Goal: Task Accomplishment & Management: Use online tool/utility

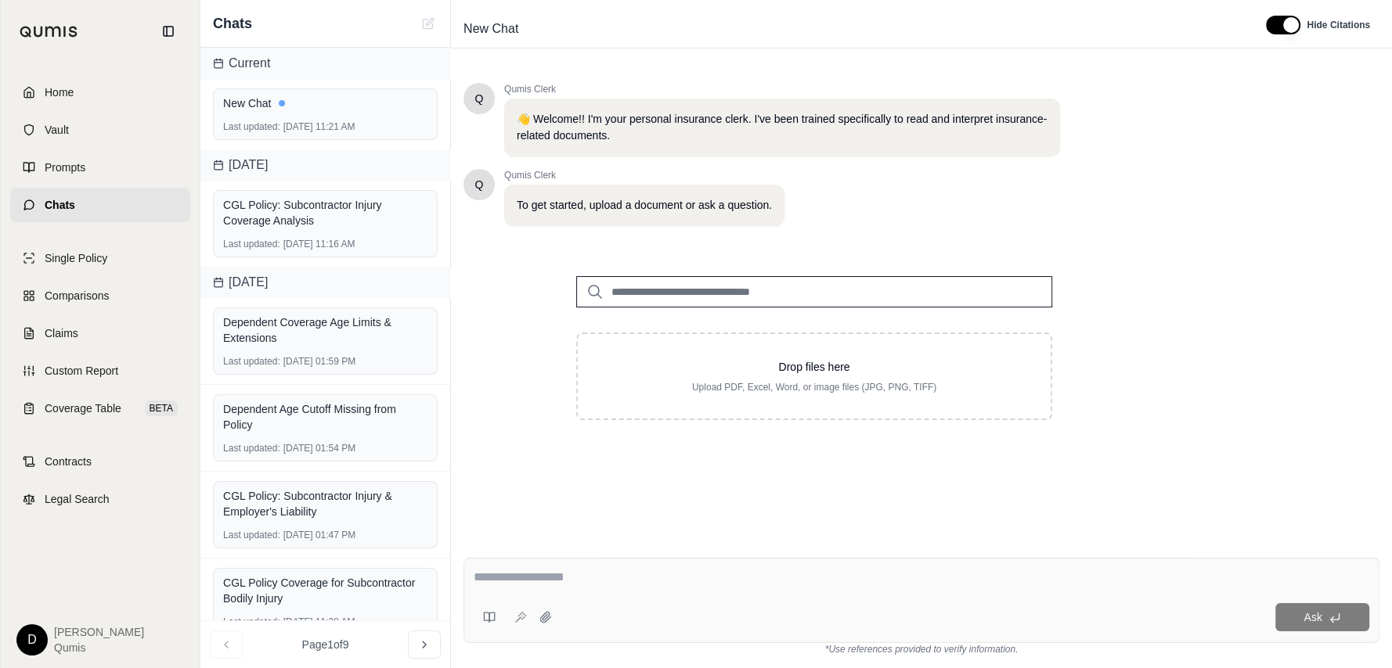
click at [1216, 333] on div "Q Qumis Clerk 👋 Welcome!! I'm your personal insurance clerk. I've been trained …" at bounding box center [921, 301] width 916 height 463
click at [1168, 308] on div "Q Qumis Clerk 👋 Welcome!! I'm your personal insurance clerk. I've been trained …" at bounding box center [921, 301] width 916 height 463
click at [119, 102] on link "Home" at bounding box center [100, 92] width 180 height 34
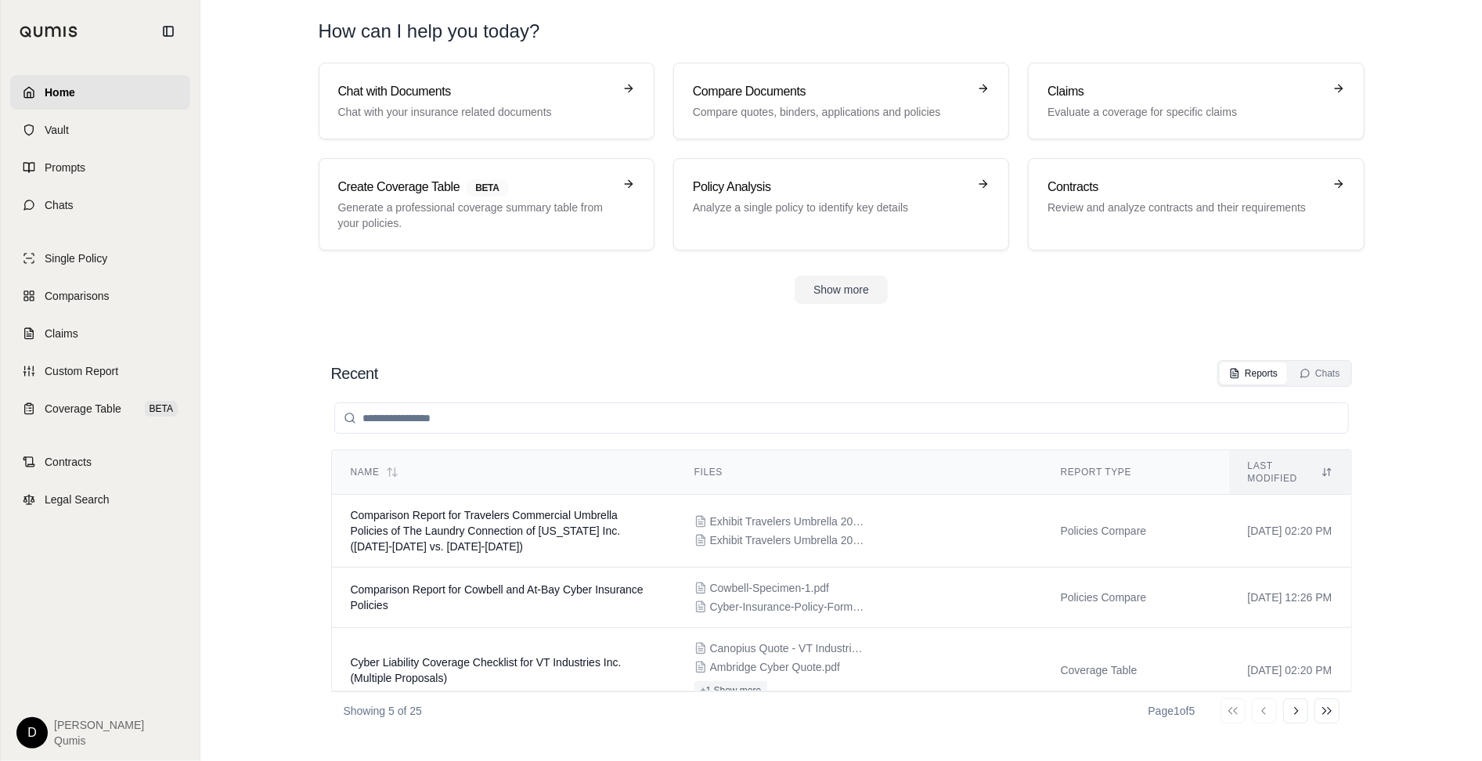
click at [680, 348] on div "Recent Reports Chats Name Files Report Type Last modified Comparison Report for…" at bounding box center [842, 545] width 1046 height 394
click at [92, 210] on link "Chats" at bounding box center [100, 205] width 180 height 34
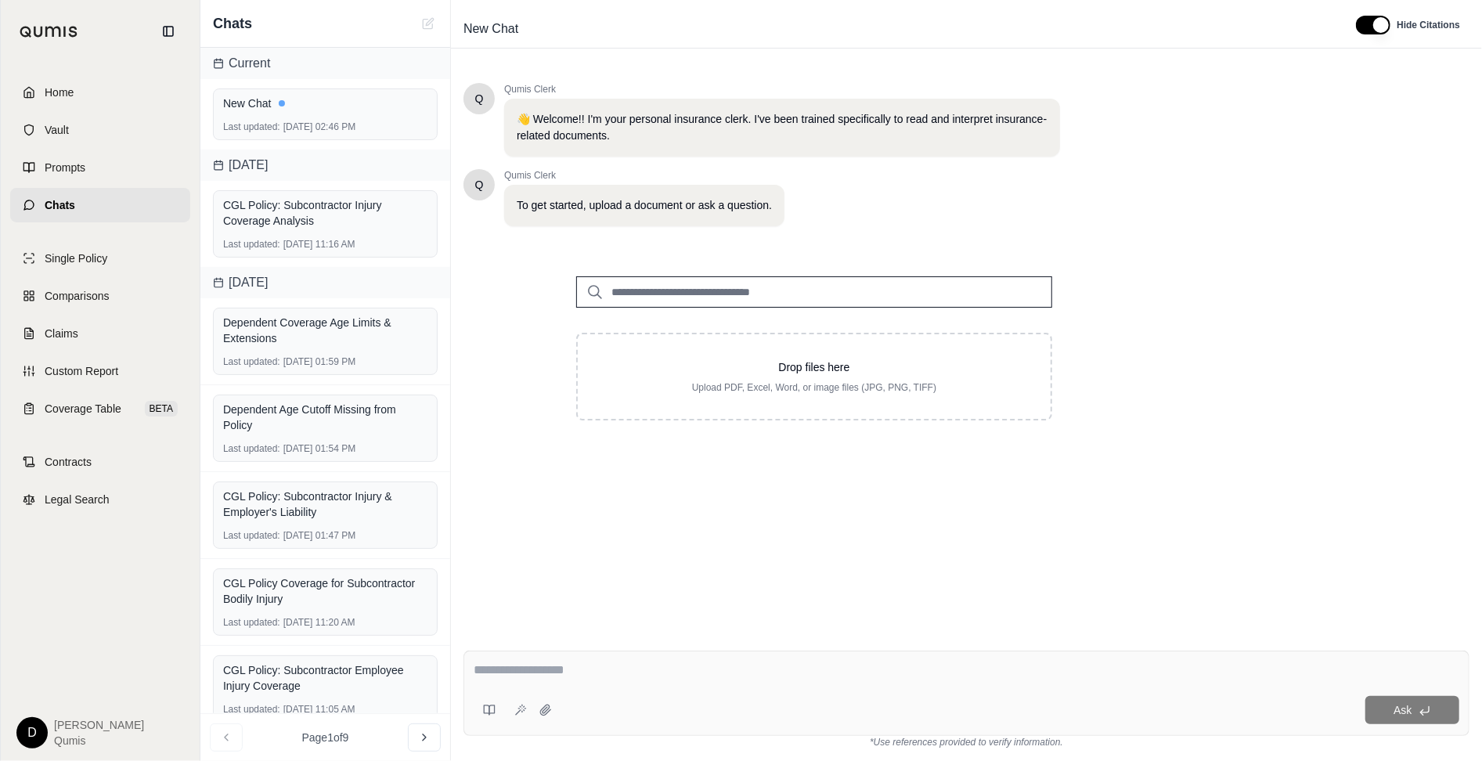
click at [665, 287] on input "search" at bounding box center [814, 291] width 476 height 31
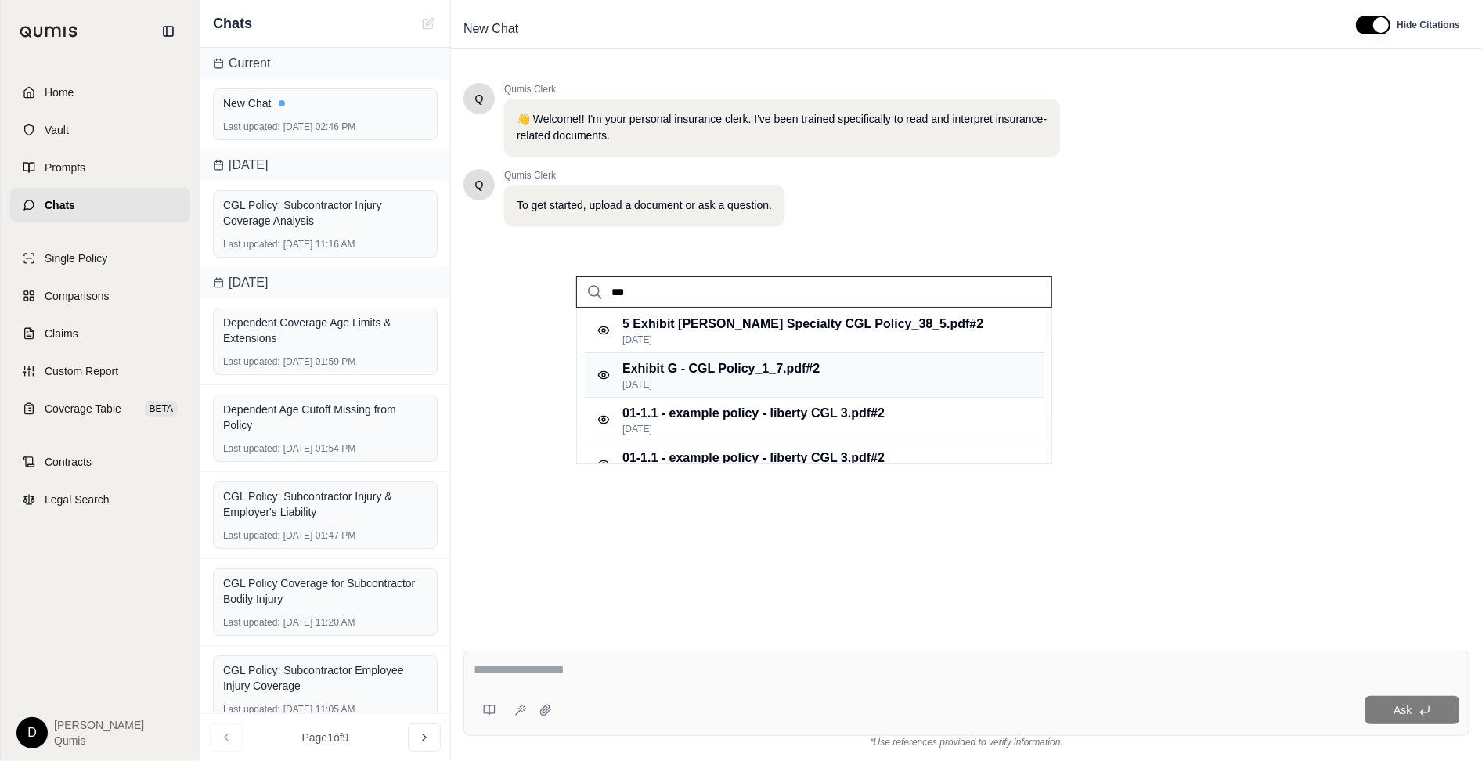
type input "***"
click at [692, 381] on p "[DATE]" at bounding box center [720, 384] width 197 height 13
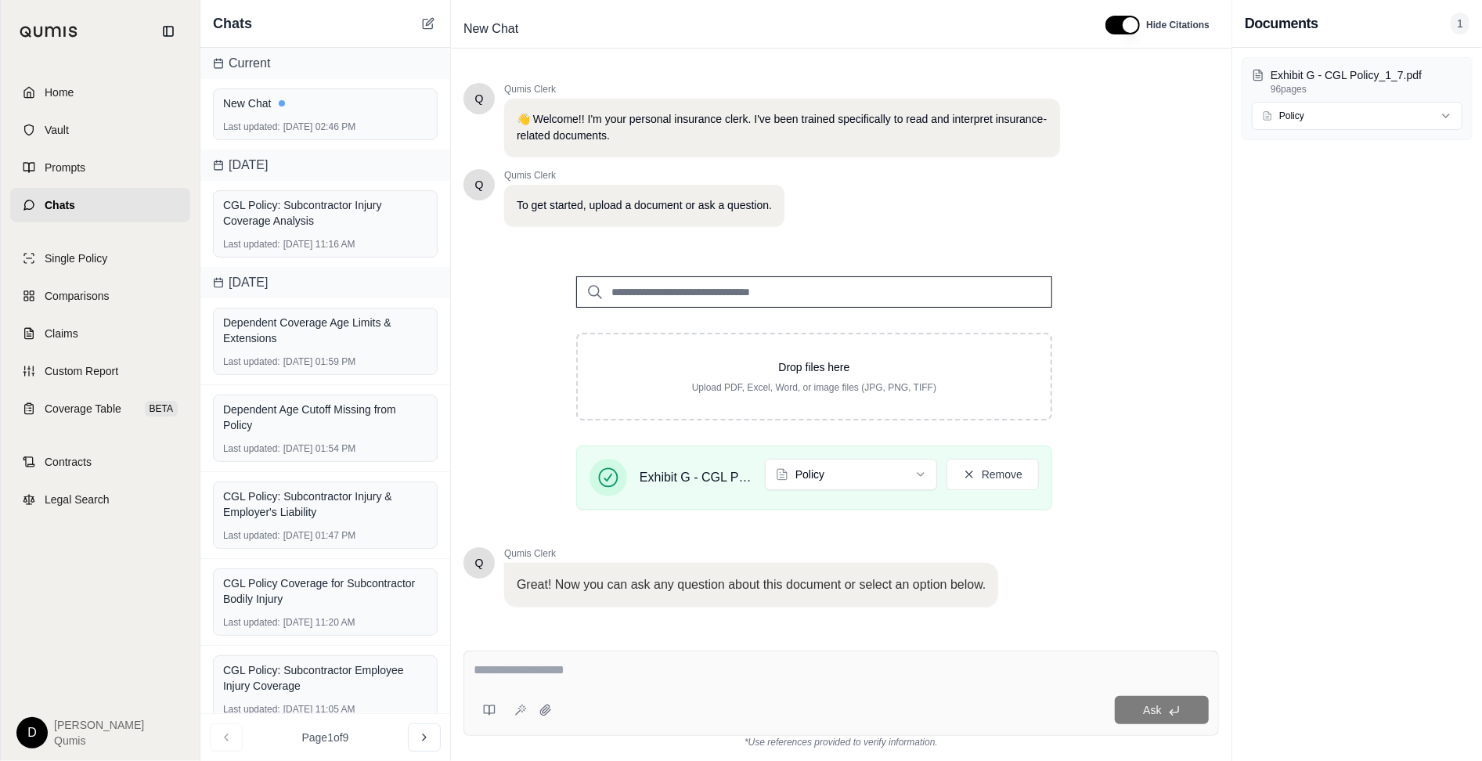
scroll to position [81, 0]
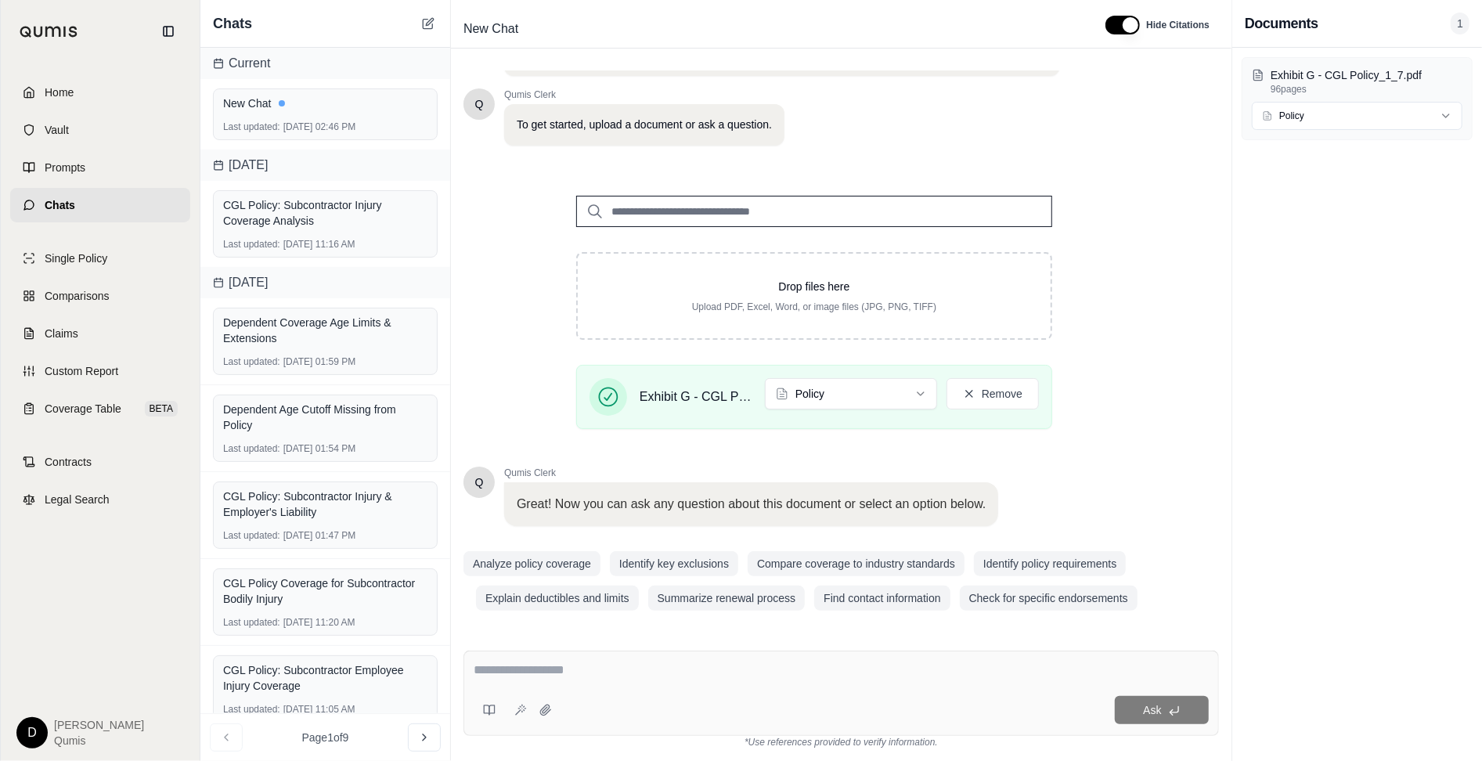
click at [807, 668] on div at bounding box center [841, 673] width 735 height 24
click at [779, 668] on div at bounding box center [841, 673] width 735 height 24
click at [528, 668] on textarea at bounding box center [841, 670] width 735 height 19
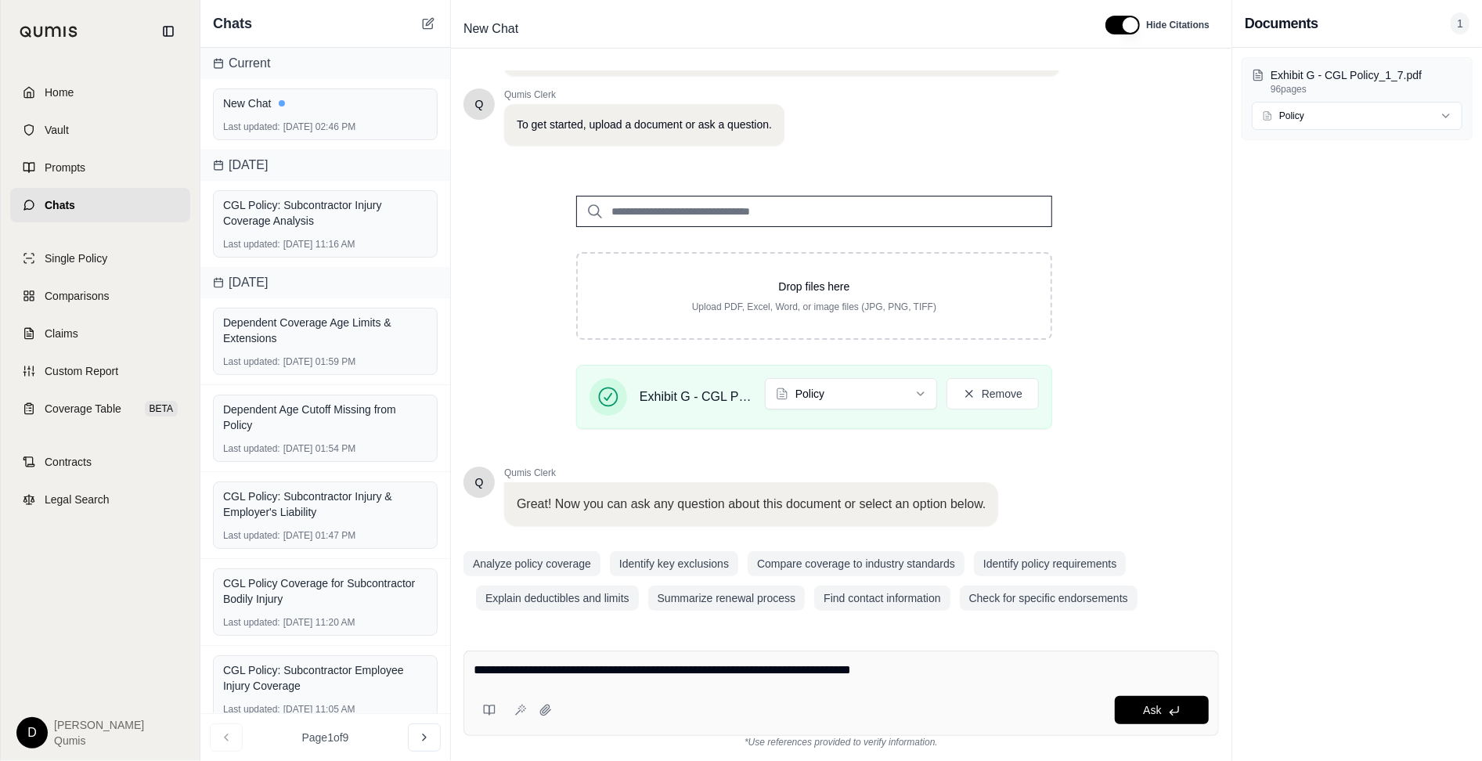
type textarea "**********"
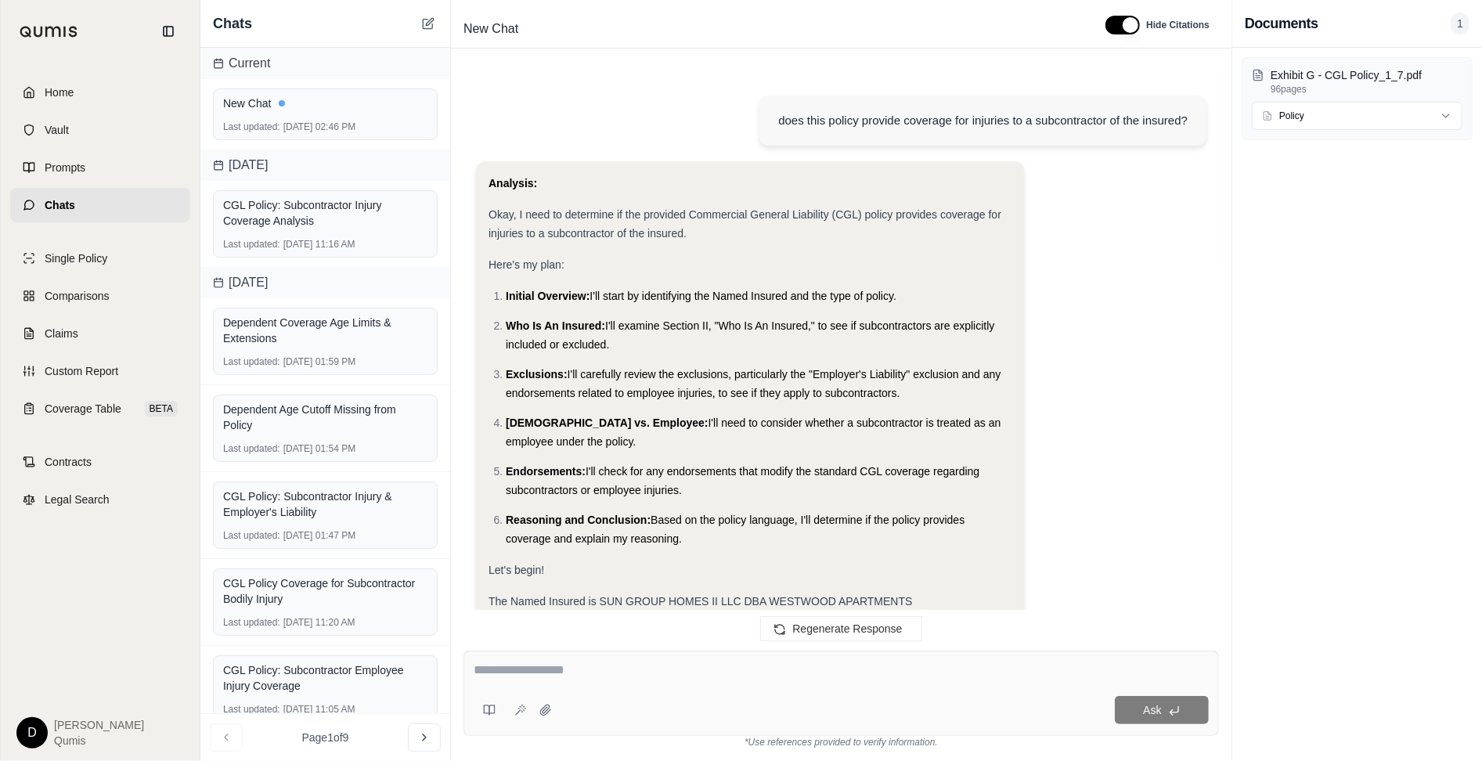
scroll to position [1077, 0]
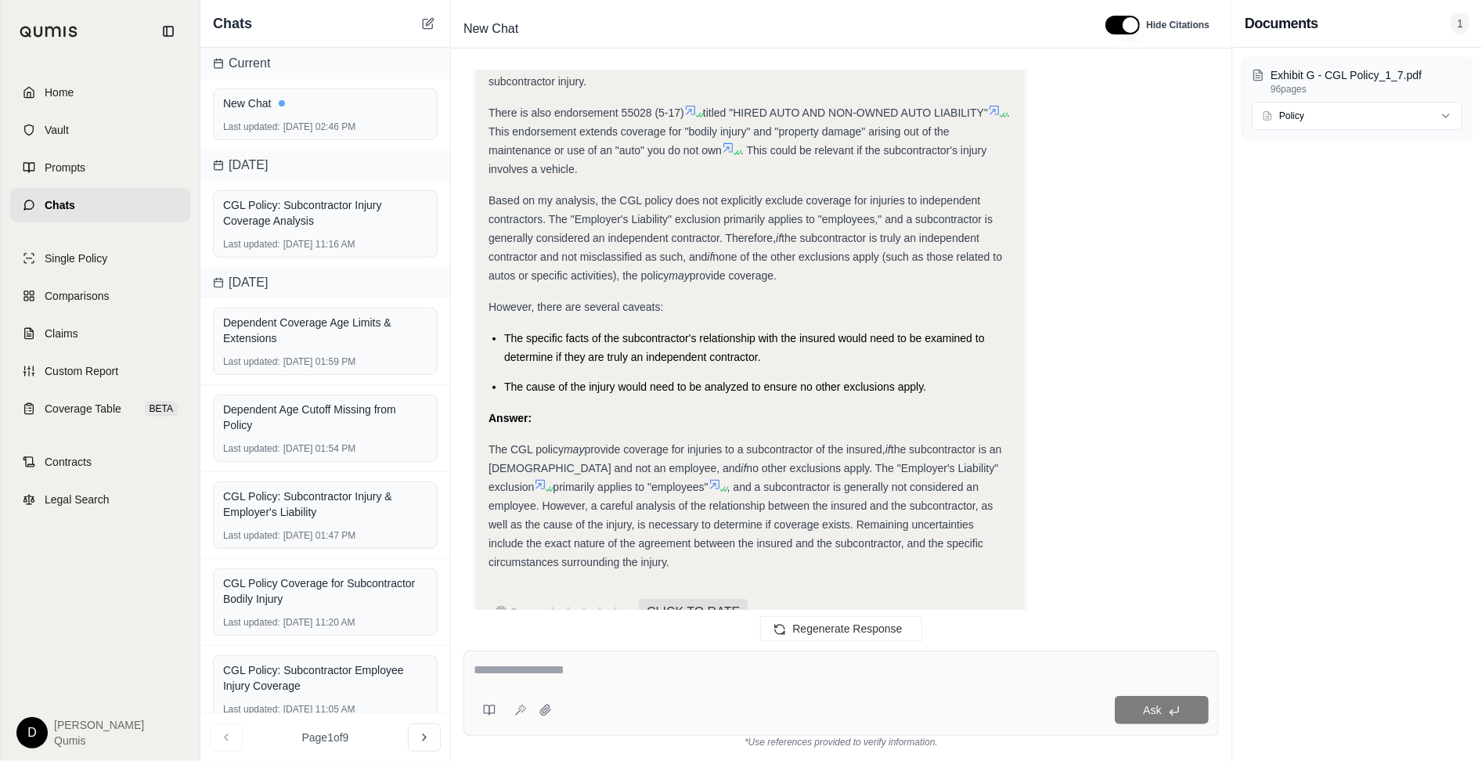
click at [612, 440] on div "The CGL policy may provide coverage for injuries to a subcontractor of the insu…" at bounding box center [749, 505] width 523 height 131
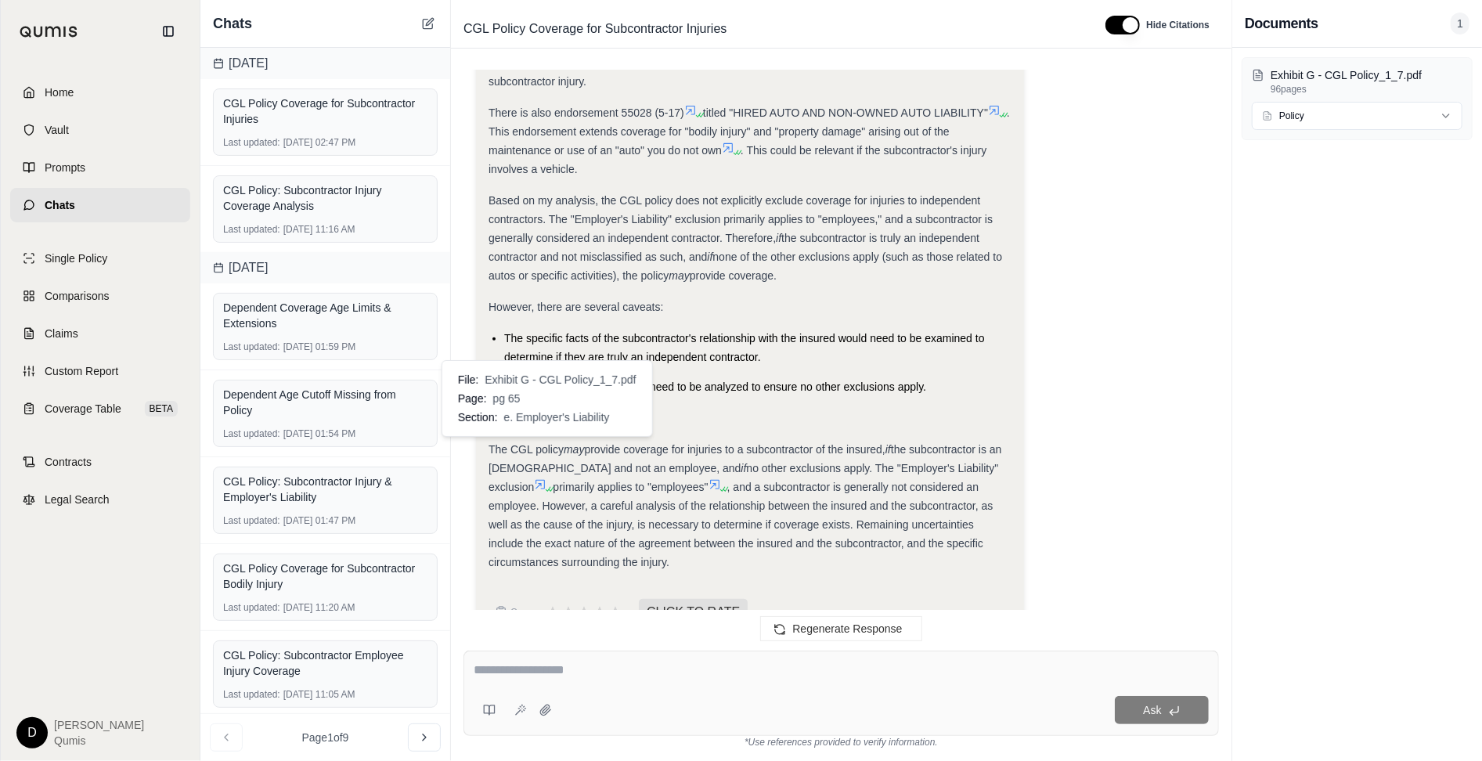
click at [546, 478] on icon at bounding box center [540, 484] width 13 height 13
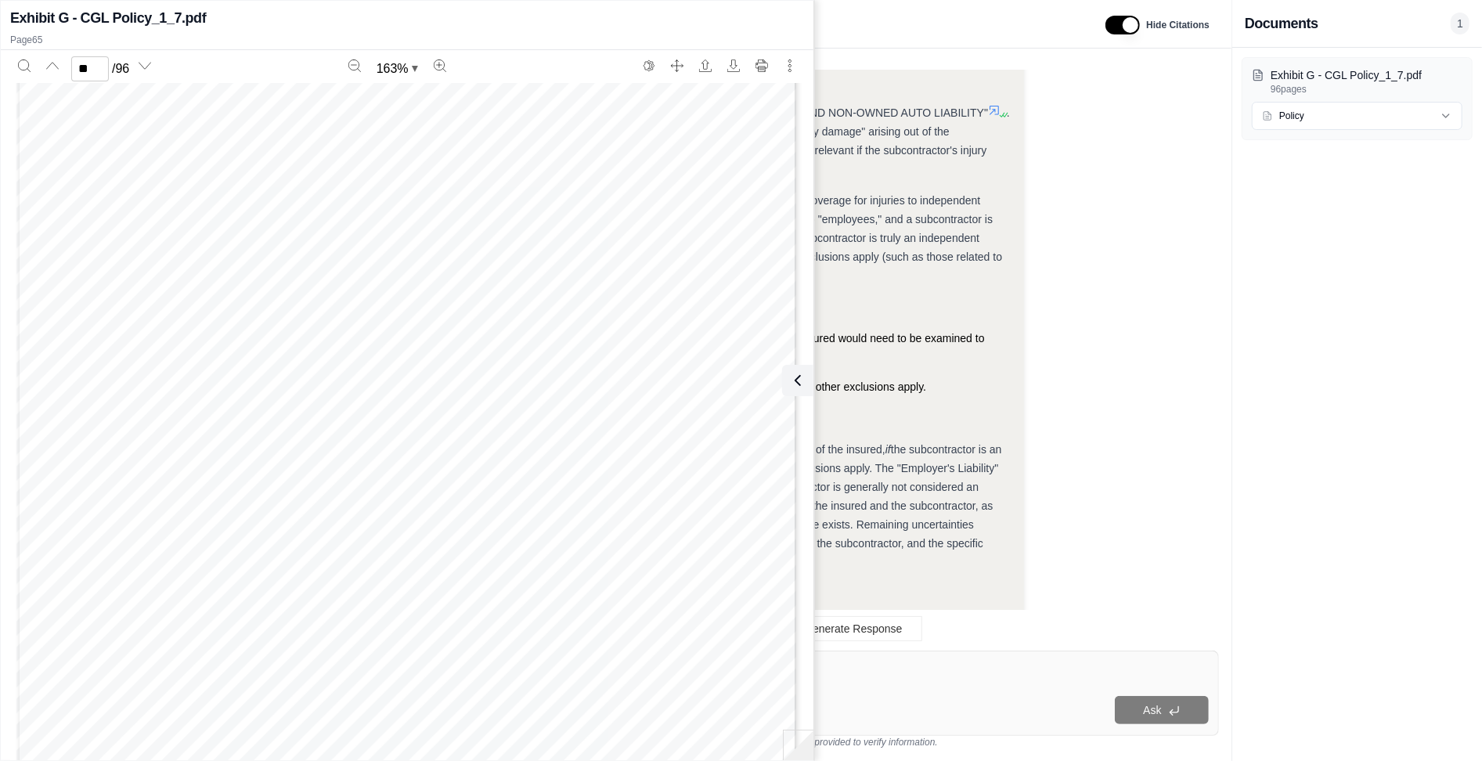
scroll to position [64754, 0]
type input "**"
click at [784, 385] on button at bounding box center [794, 380] width 31 height 31
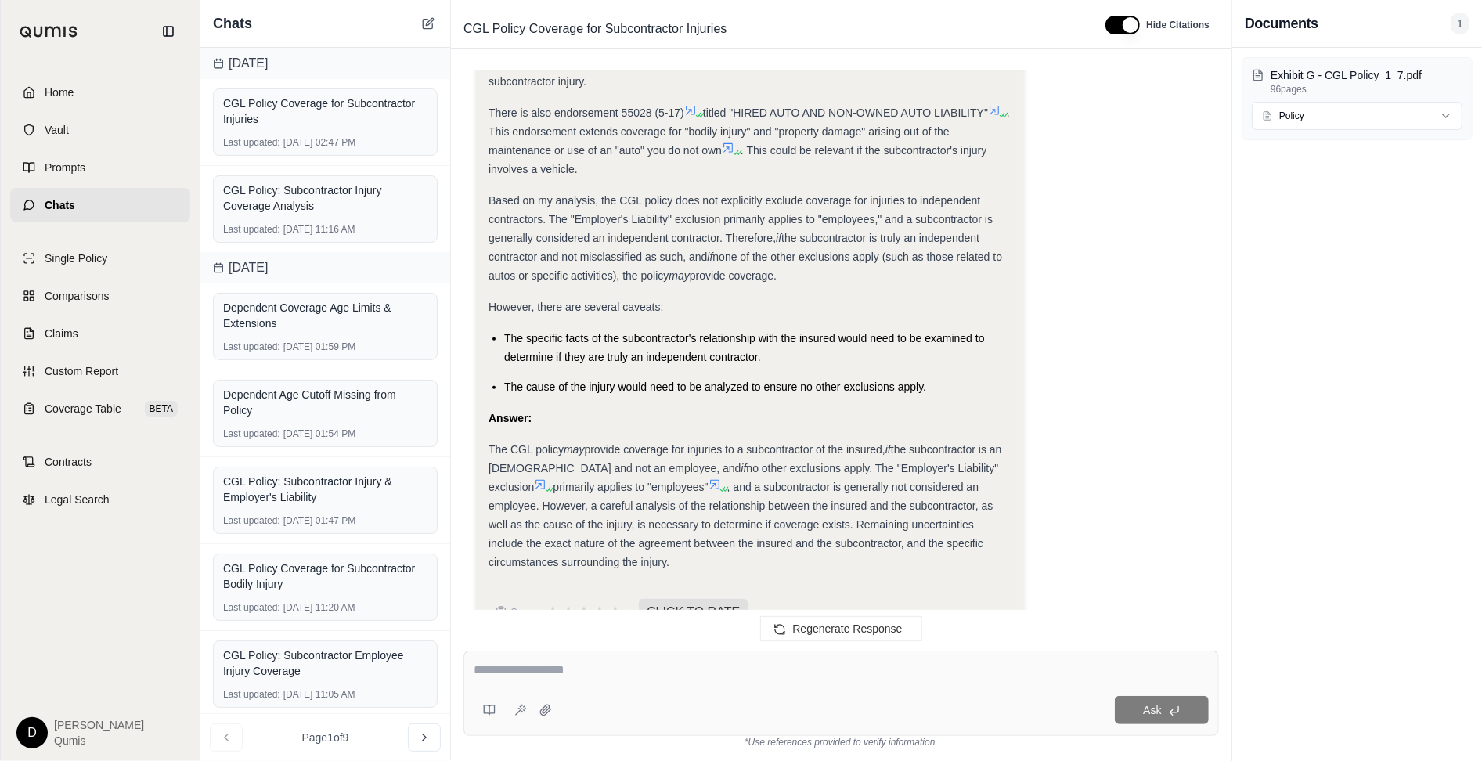
click at [783, 502] on span ", and a subcontractor is generally not considered an employee. However, a caref…" at bounding box center [740, 525] width 504 height 88
click at [690, 655] on div "Ask" at bounding box center [840, 692] width 755 height 85
click at [495, 668] on icon at bounding box center [489, 710] width 13 height 13
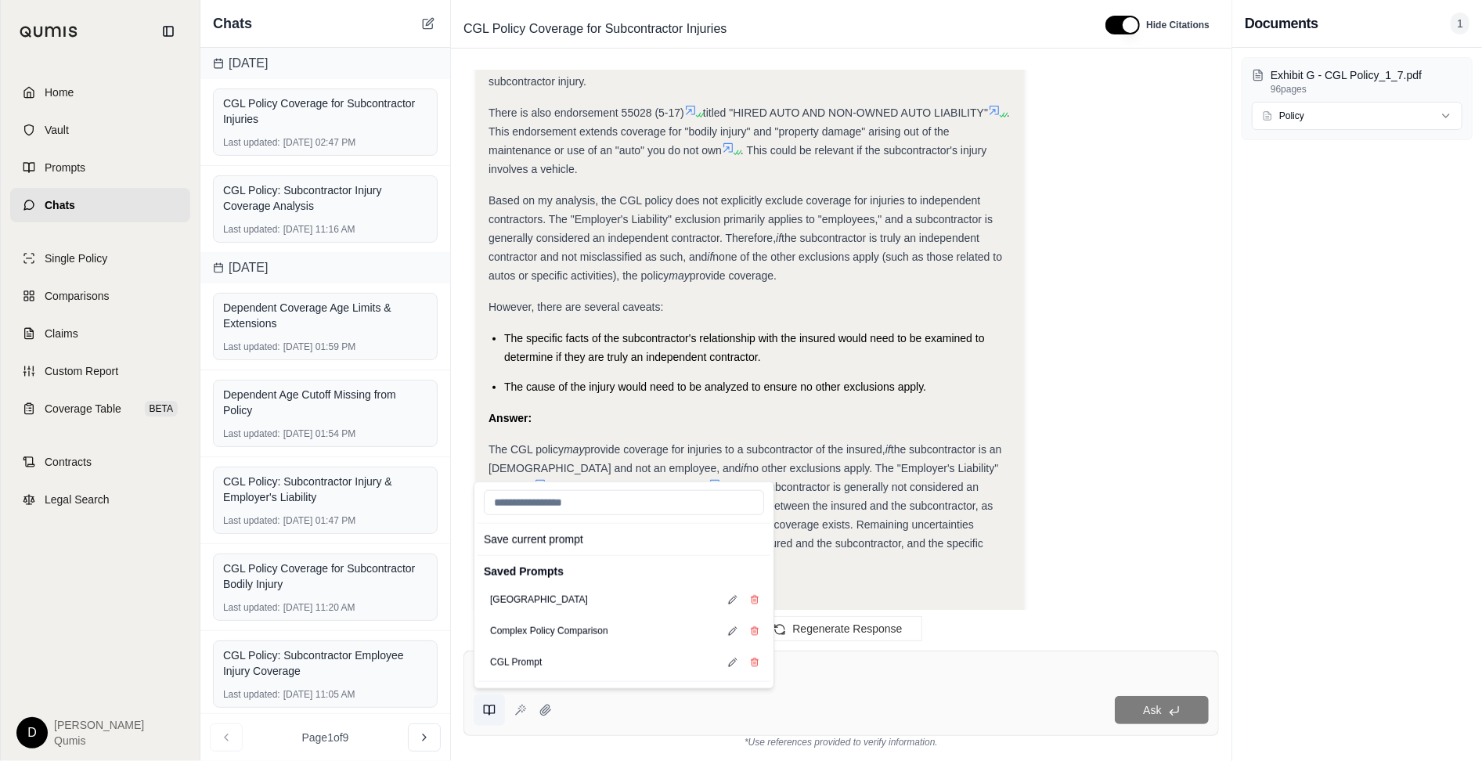
click at [495, 668] on icon at bounding box center [489, 710] width 13 height 13
click at [883, 668] on textarea at bounding box center [841, 670] width 735 height 19
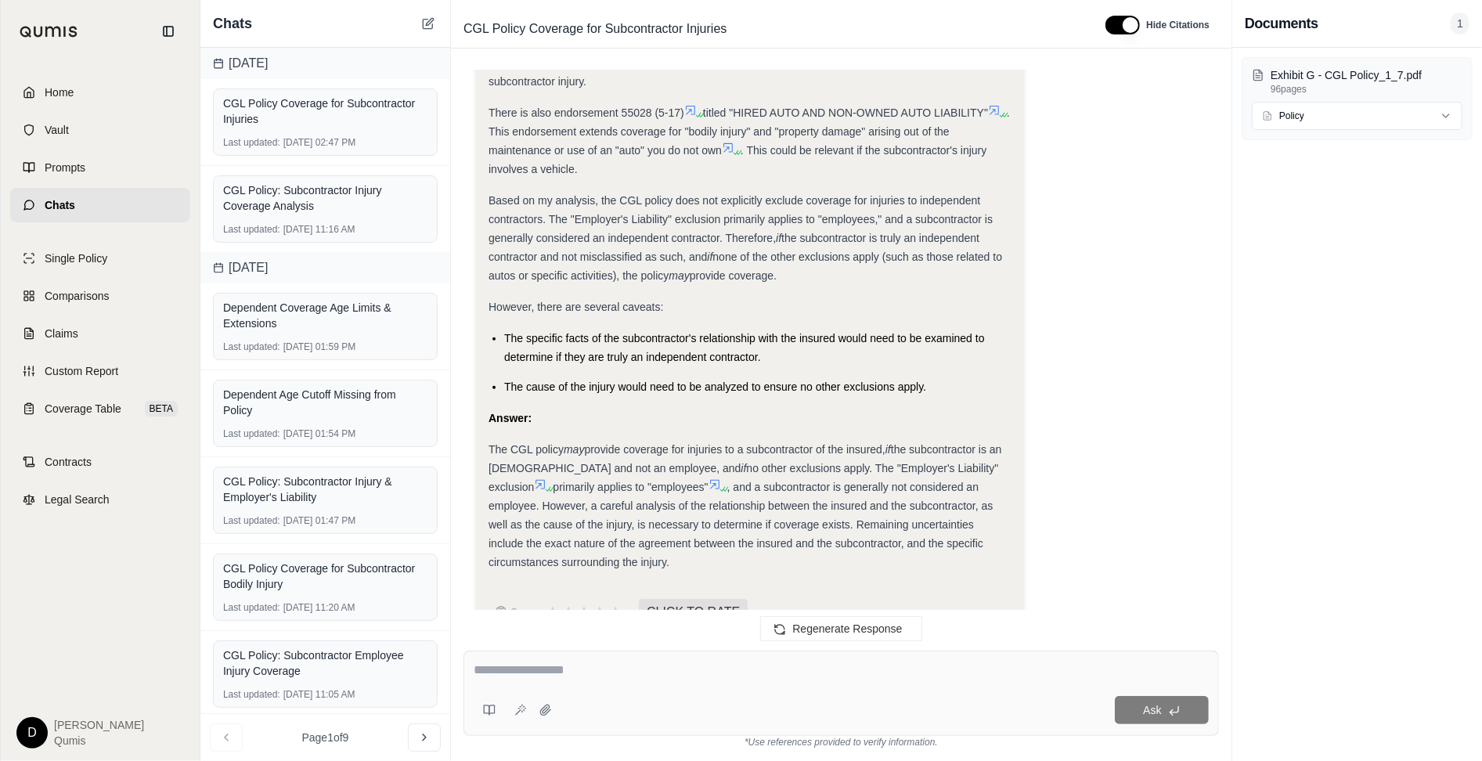
click at [839, 668] on textarea at bounding box center [841, 670] width 735 height 19
type textarea "**********"
click at [517, 668] on icon at bounding box center [520, 710] width 13 height 13
type textarea "**********"
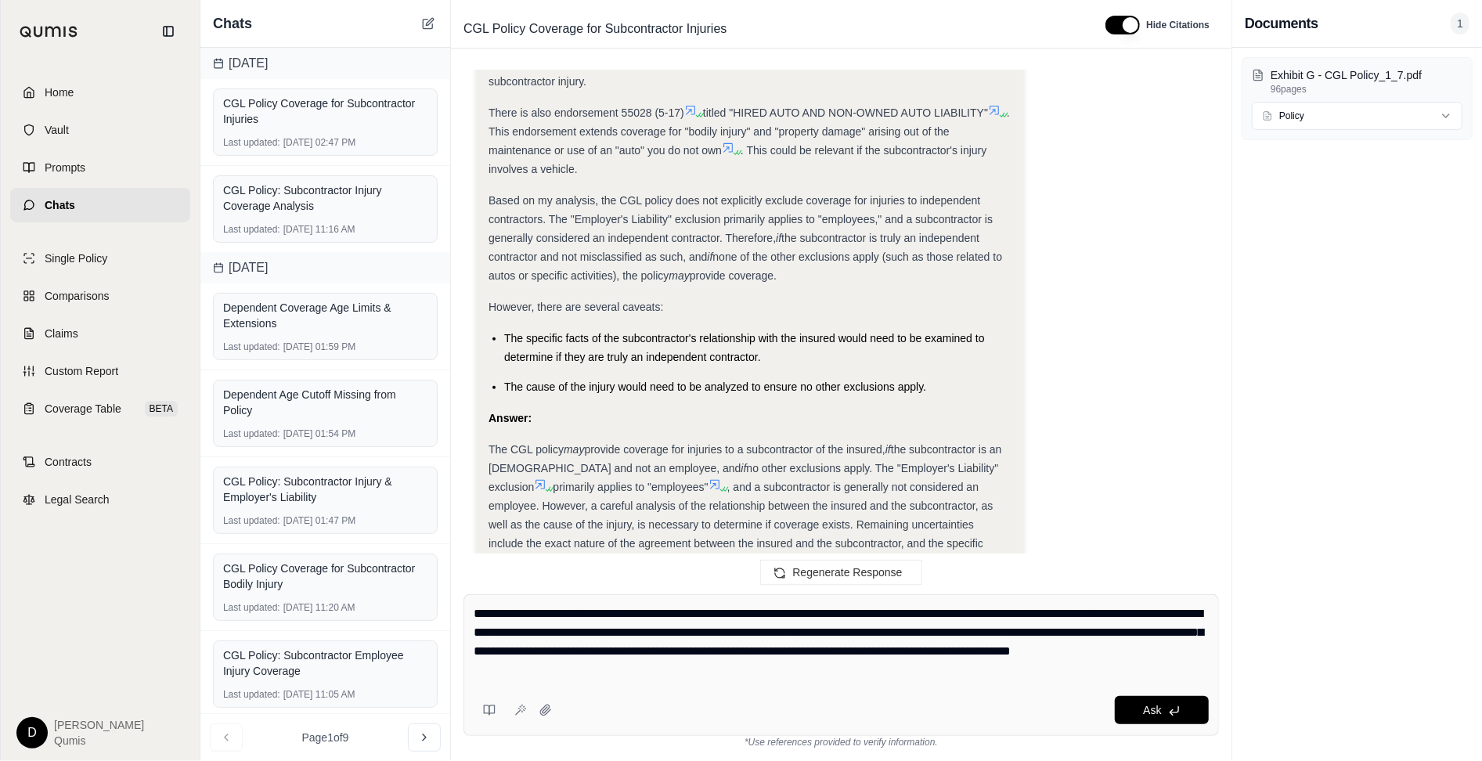
click at [729, 668] on textarea "**********" at bounding box center [842, 641] width 736 height 75
drag, startPoint x: 722, startPoint y: 670, endPoint x: 680, endPoint y: 645, distance: 48.5
click at [682, 645] on textarea "**********" at bounding box center [842, 641] width 736 height 75
click at [774, 649] on textarea "**********" at bounding box center [842, 641] width 736 height 75
click at [758, 668] on textarea "**********" at bounding box center [842, 641] width 736 height 75
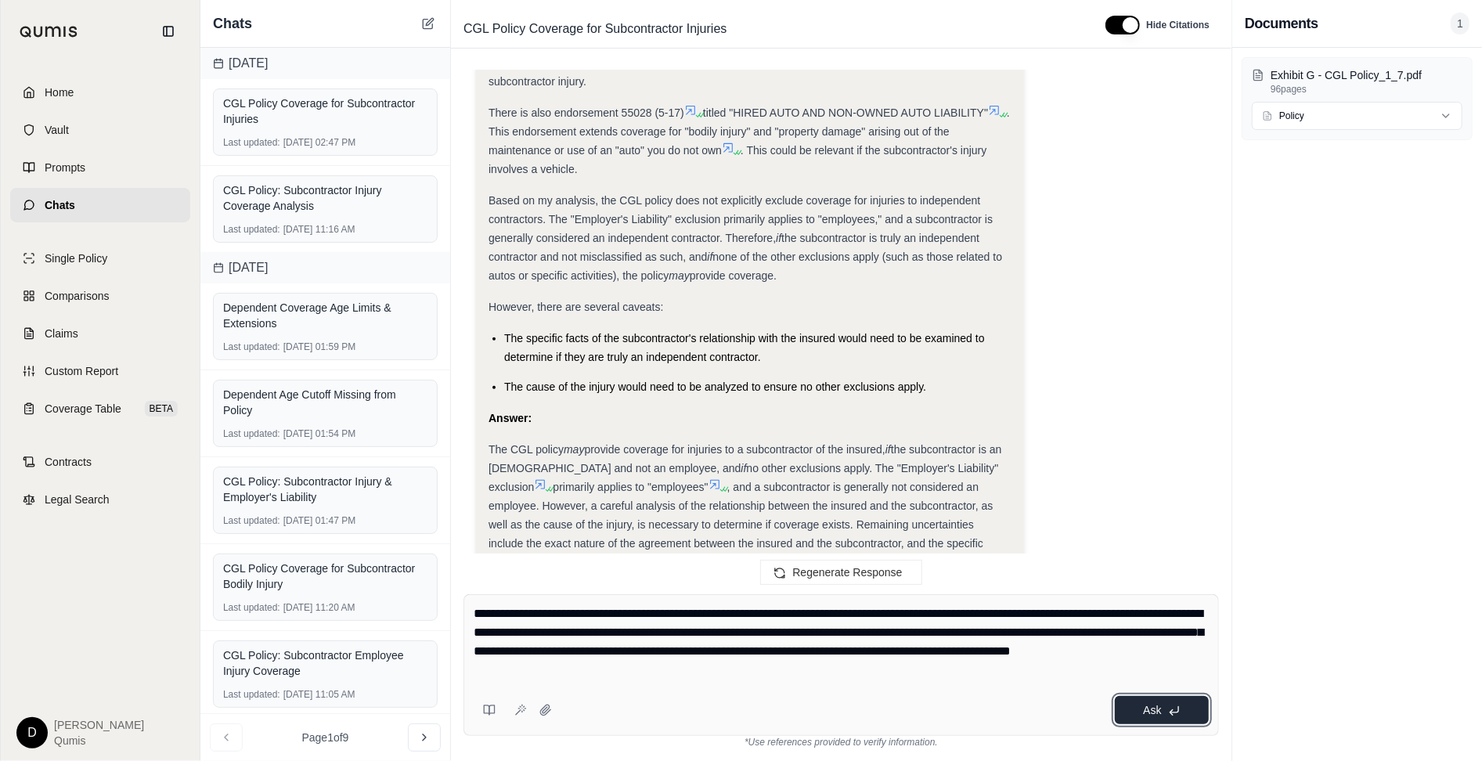
click at [1187, 668] on button "Ask" at bounding box center [1162, 710] width 94 height 28
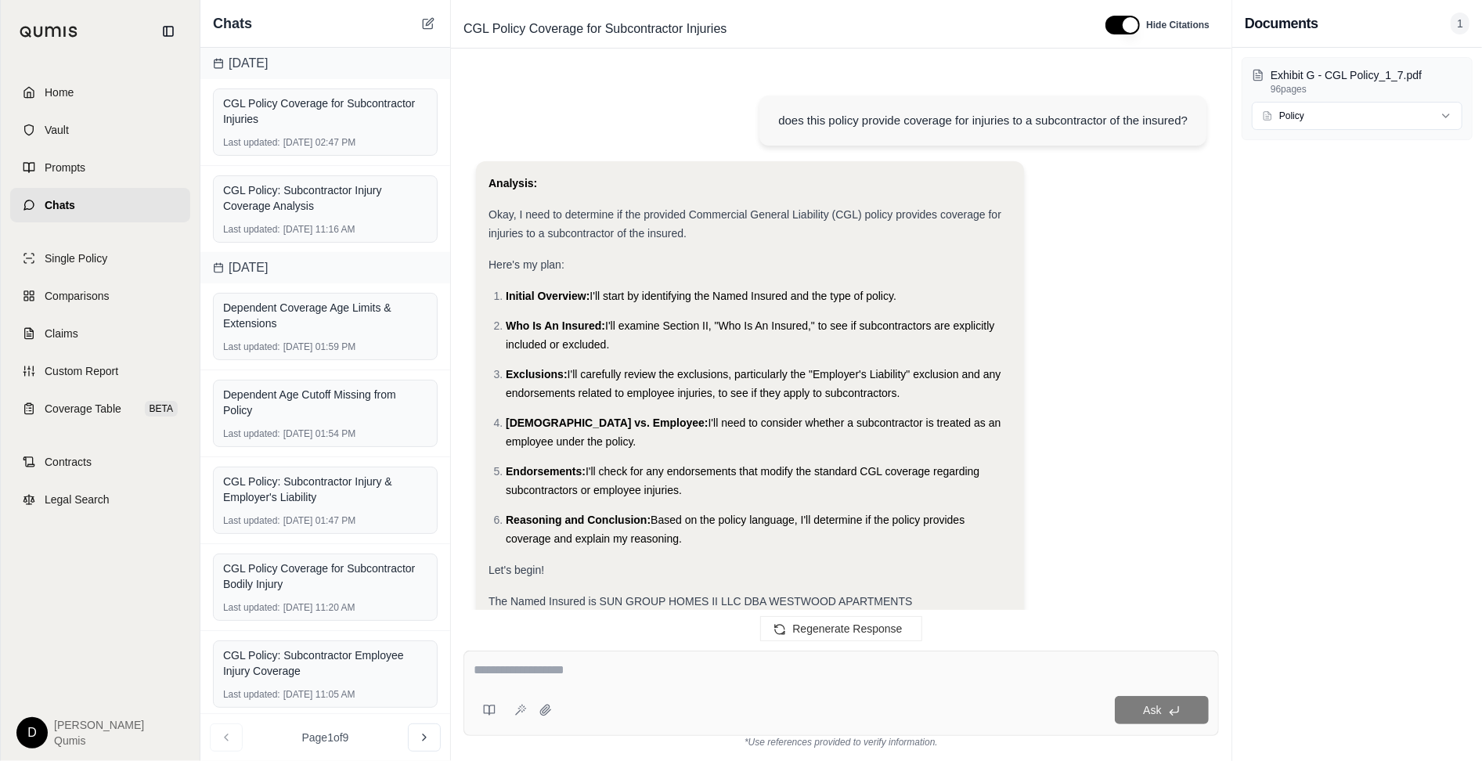
scroll to position [2638, 0]
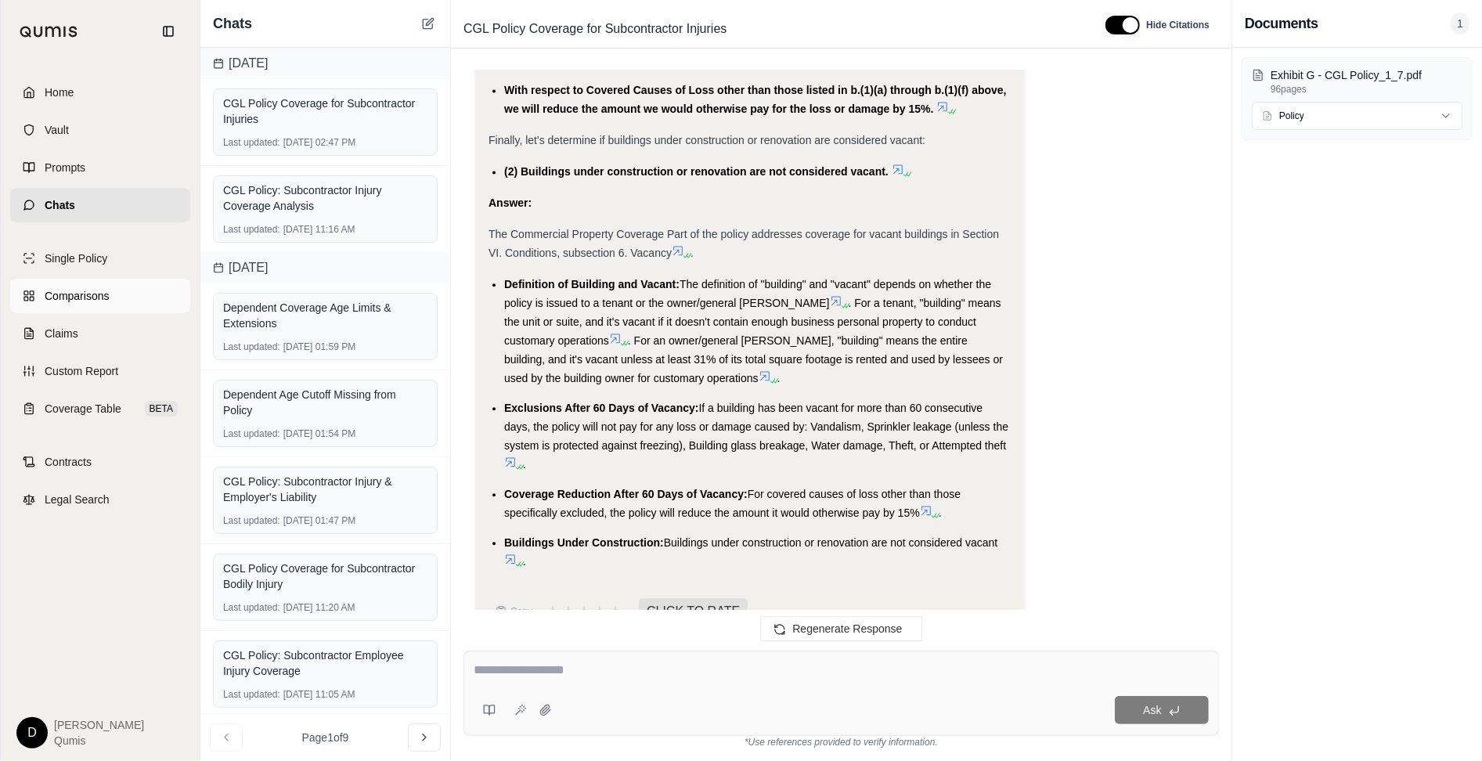
click at [114, 308] on link "Comparisons" at bounding box center [100, 296] width 180 height 34
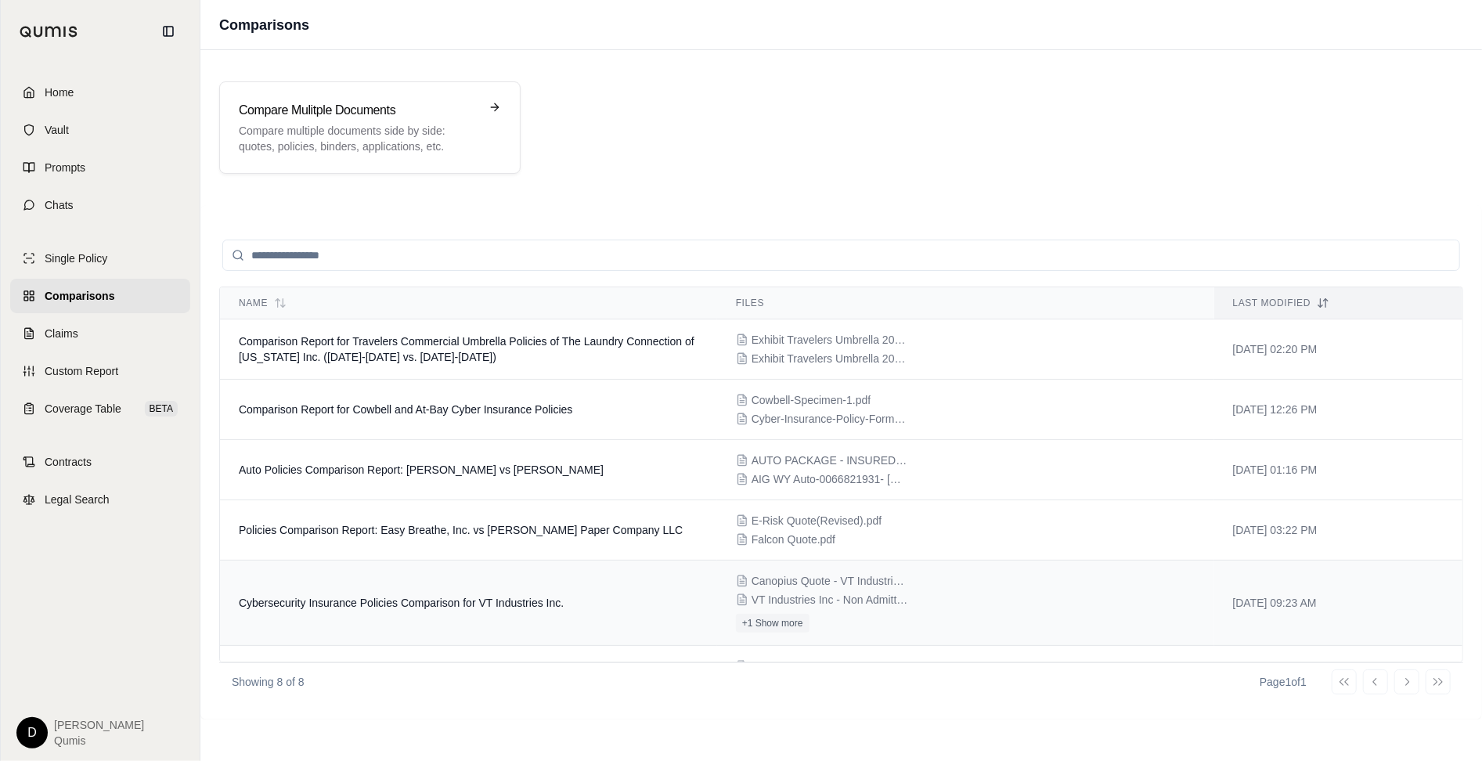
click at [574, 599] on td "Cybersecurity Insurance Policies Comparison for VT Industries Inc." at bounding box center [468, 602] width 497 height 85
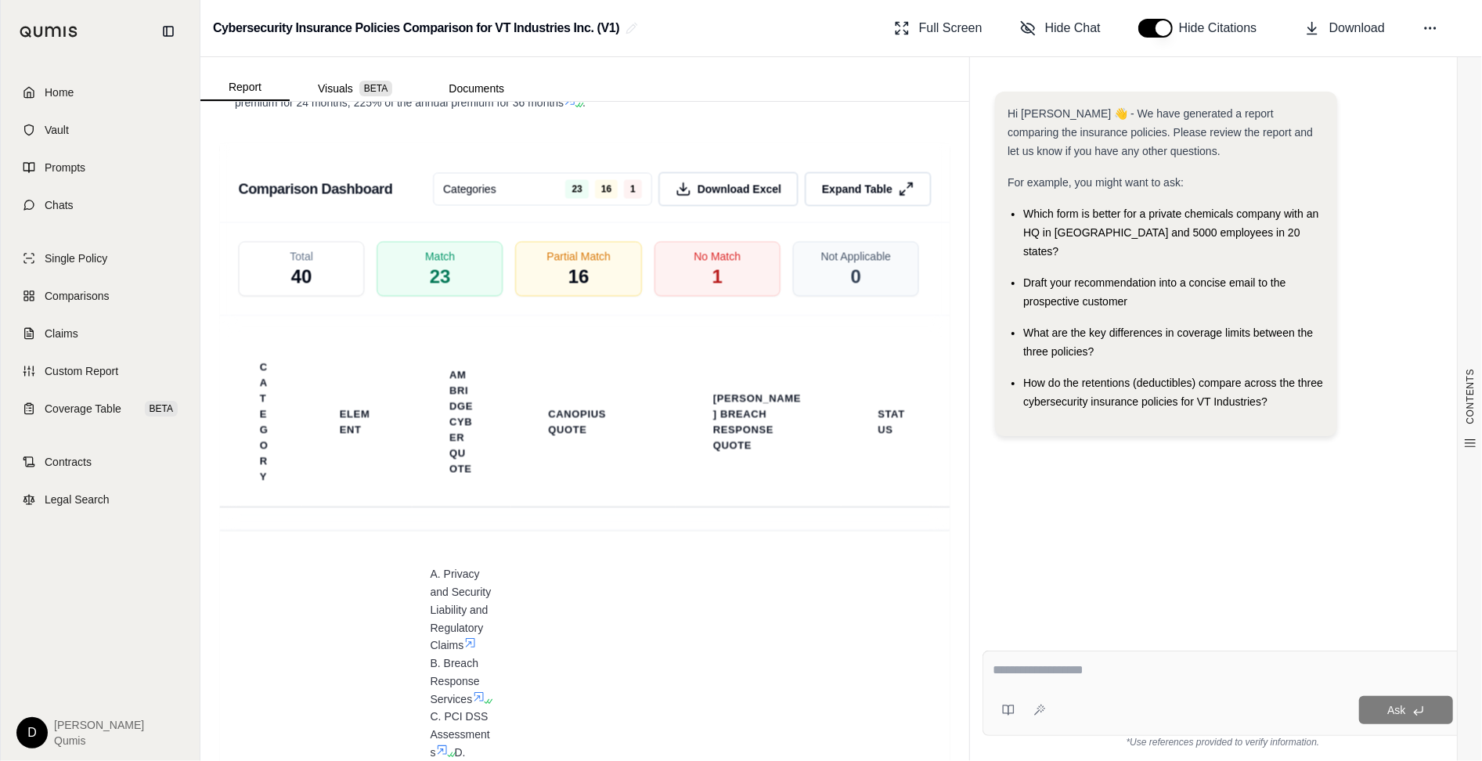
scroll to position [4023, 0]
click at [855, 204] on button "Expand Table" at bounding box center [867, 185] width 133 height 36
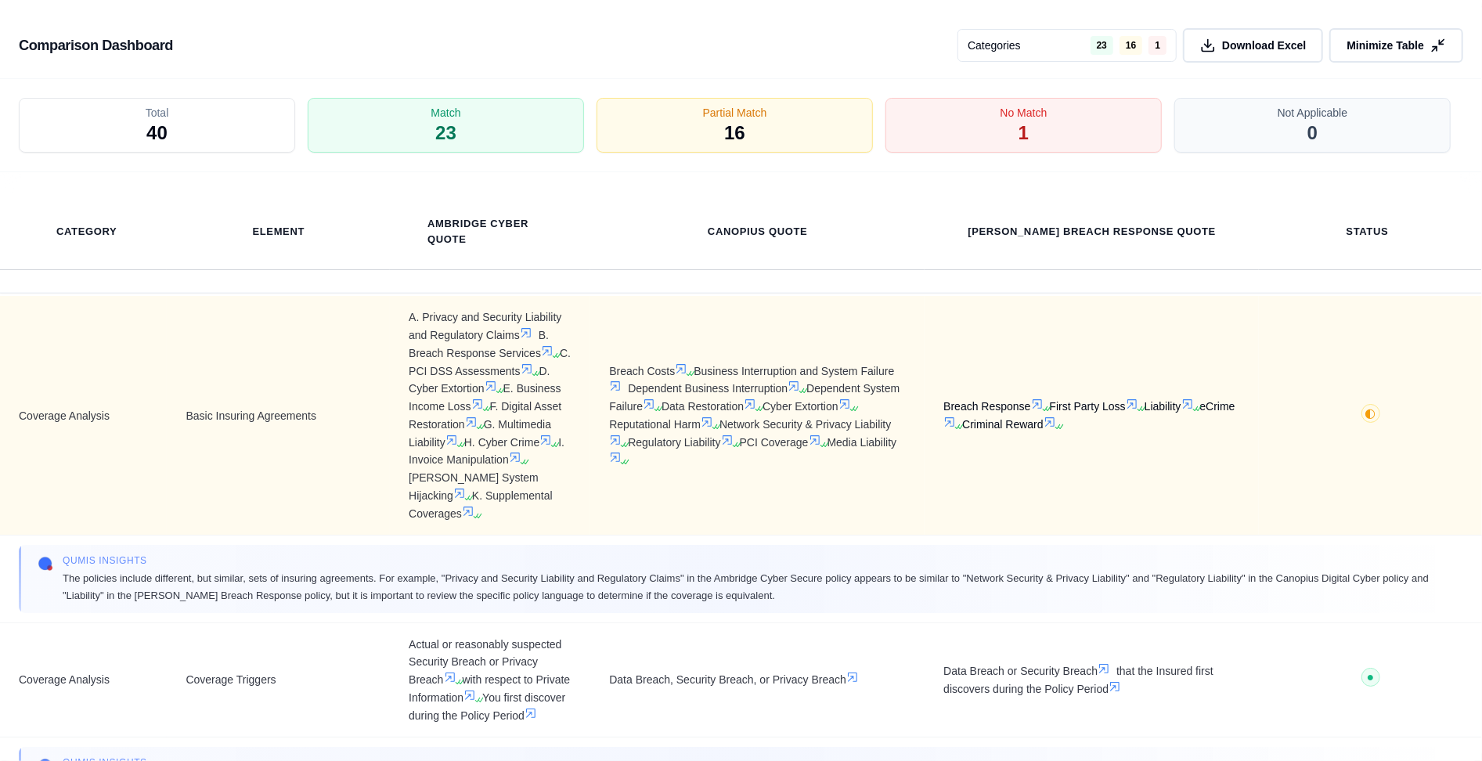
scroll to position [0, 0]
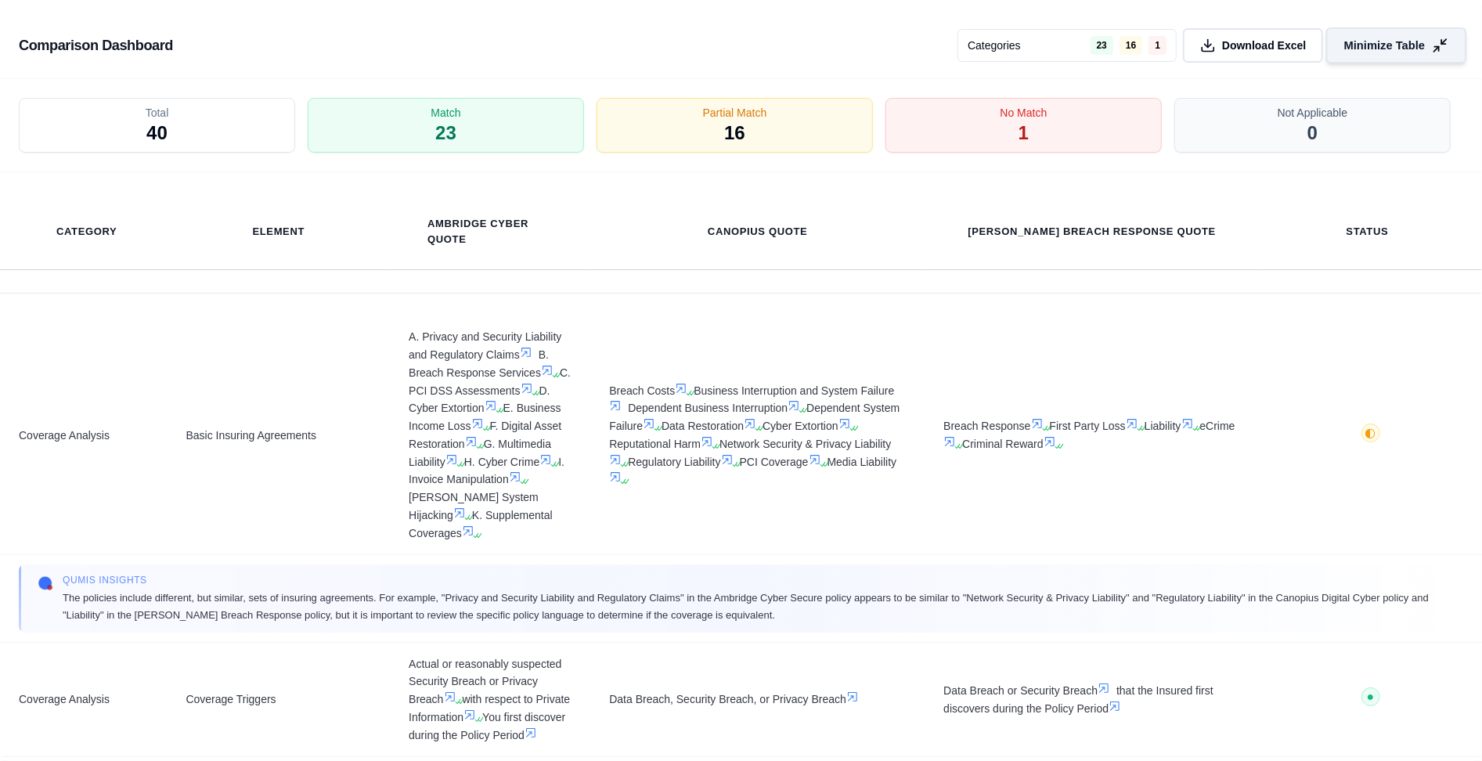
click at [1380, 48] on span "Minimize Table" at bounding box center [1384, 46] width 81 height 16
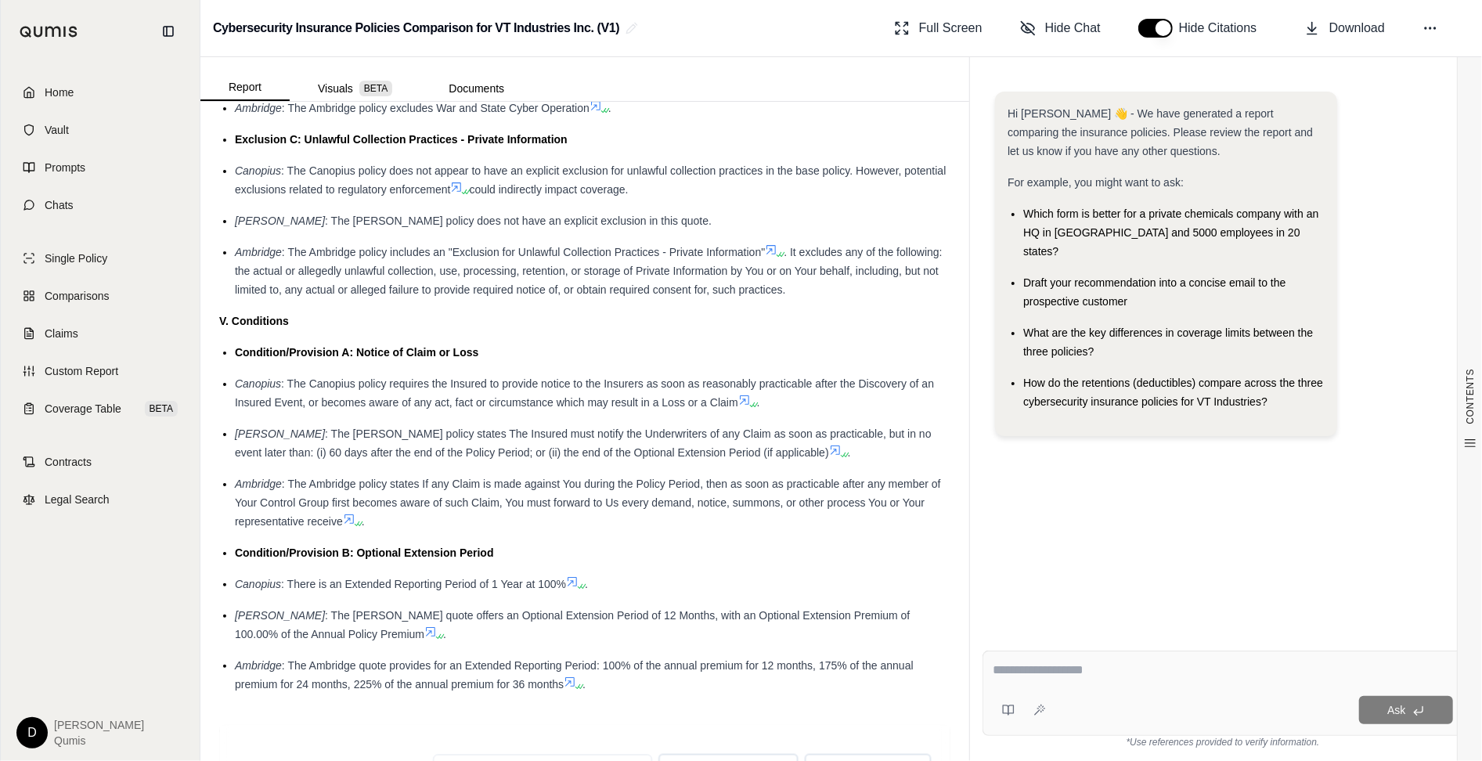
click at [1040, 668] on textarea at bounding box center [1222, 670] width 460 height 19
click at [361, 92] on span "BETA" at bounding box center [375, 89] width 33 height 16
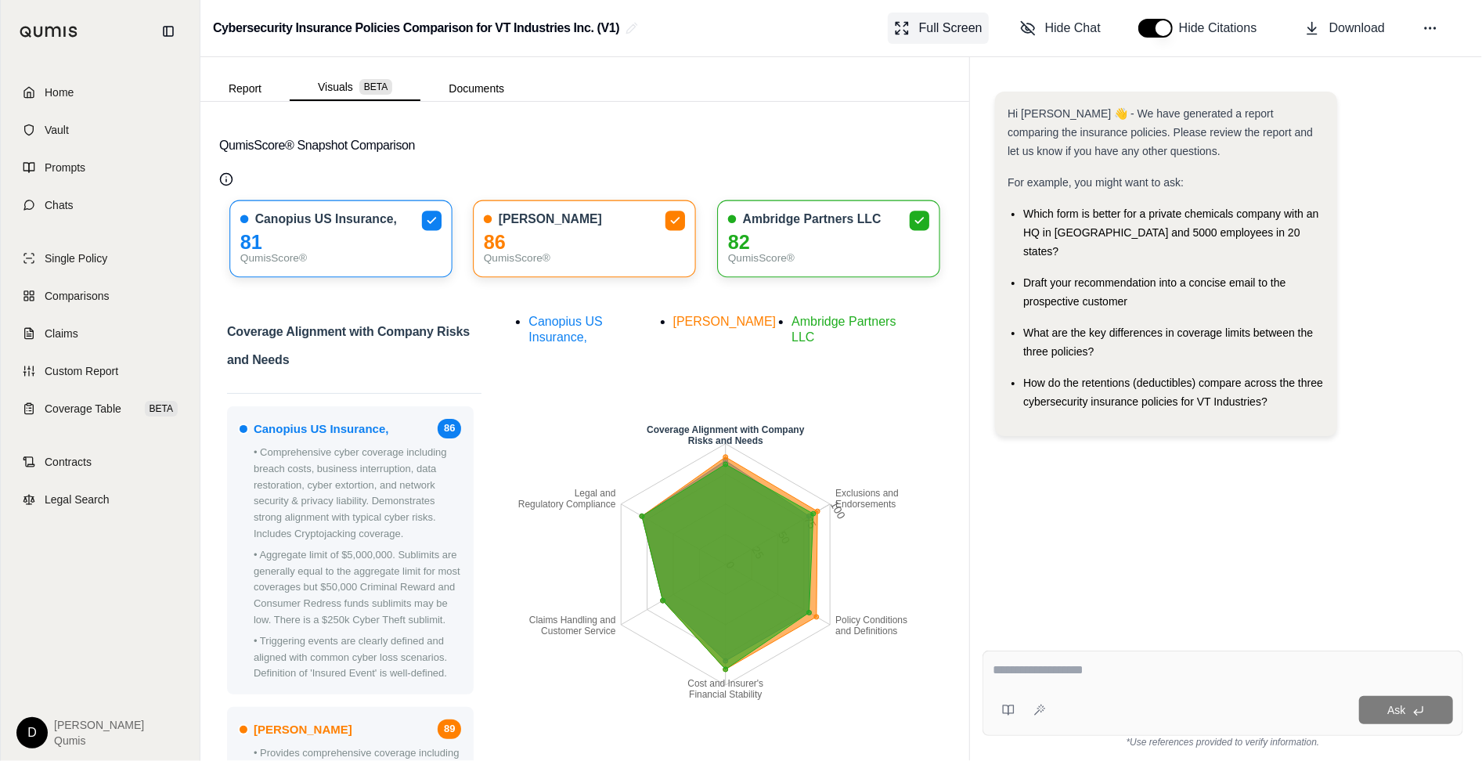
click at [949, 25] on span "Full Screen" at bounding box center [950, 28] width 63 height 19
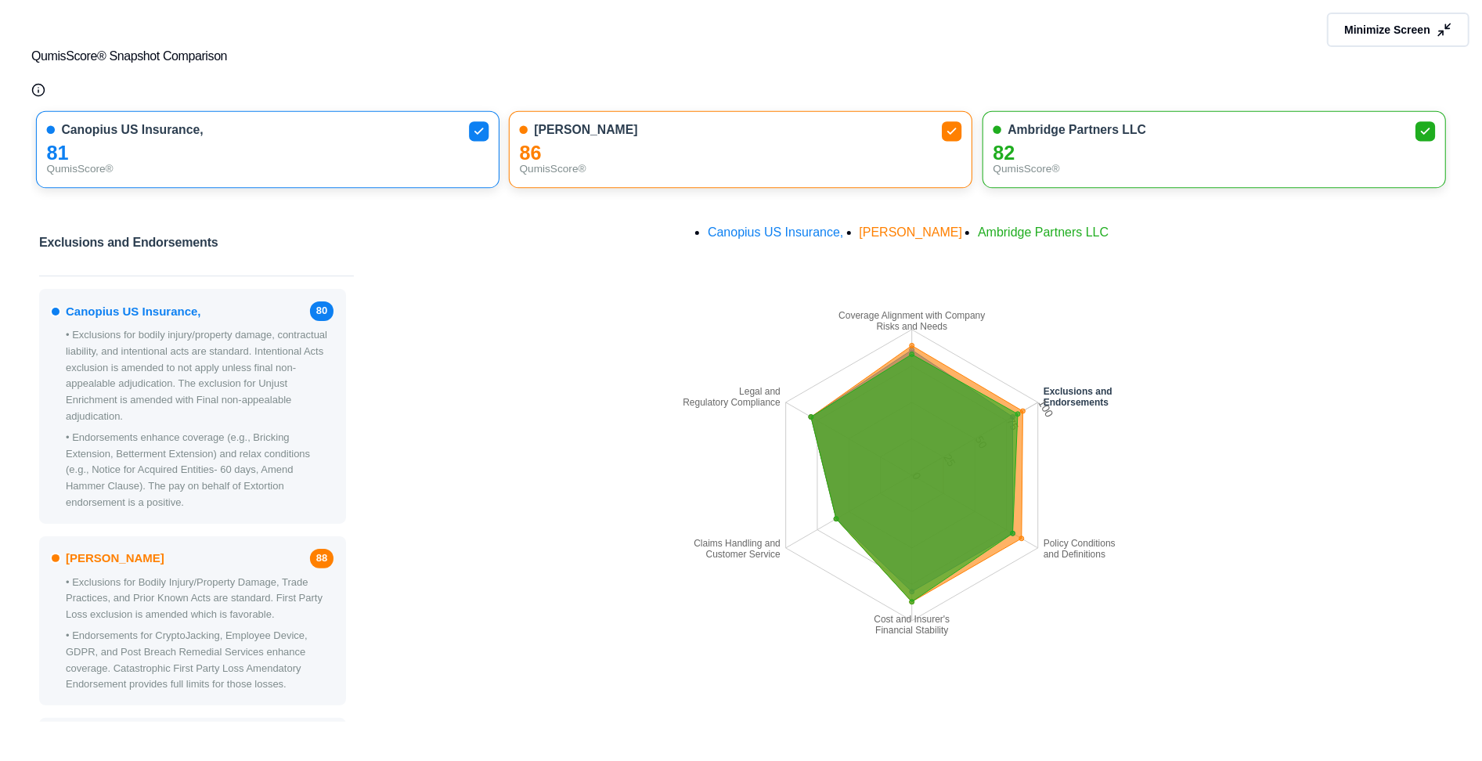
scroll to position [2, 0]
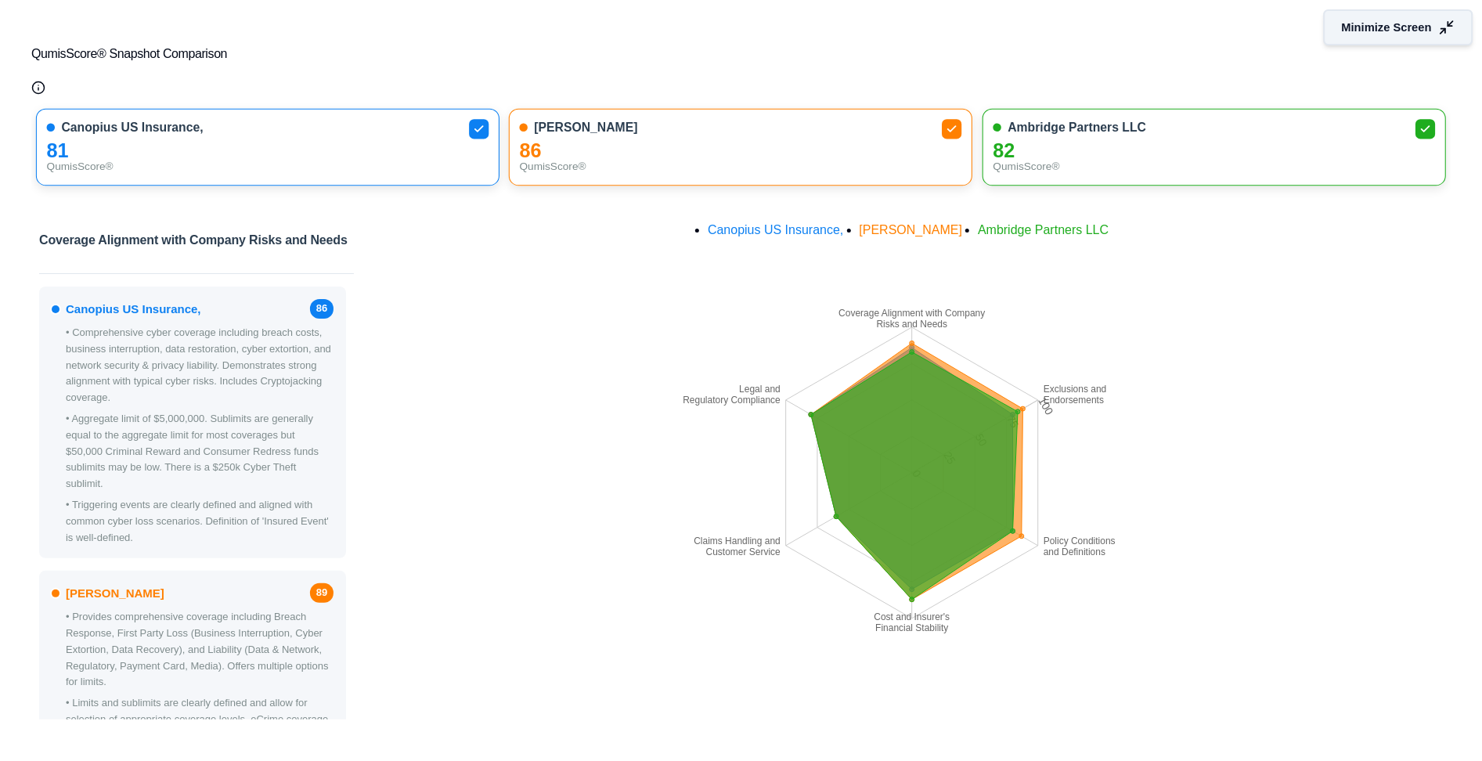
click at [1387, 31] on span "Minimize Screen" at bounding box center [1387, 28] width 90 height 16
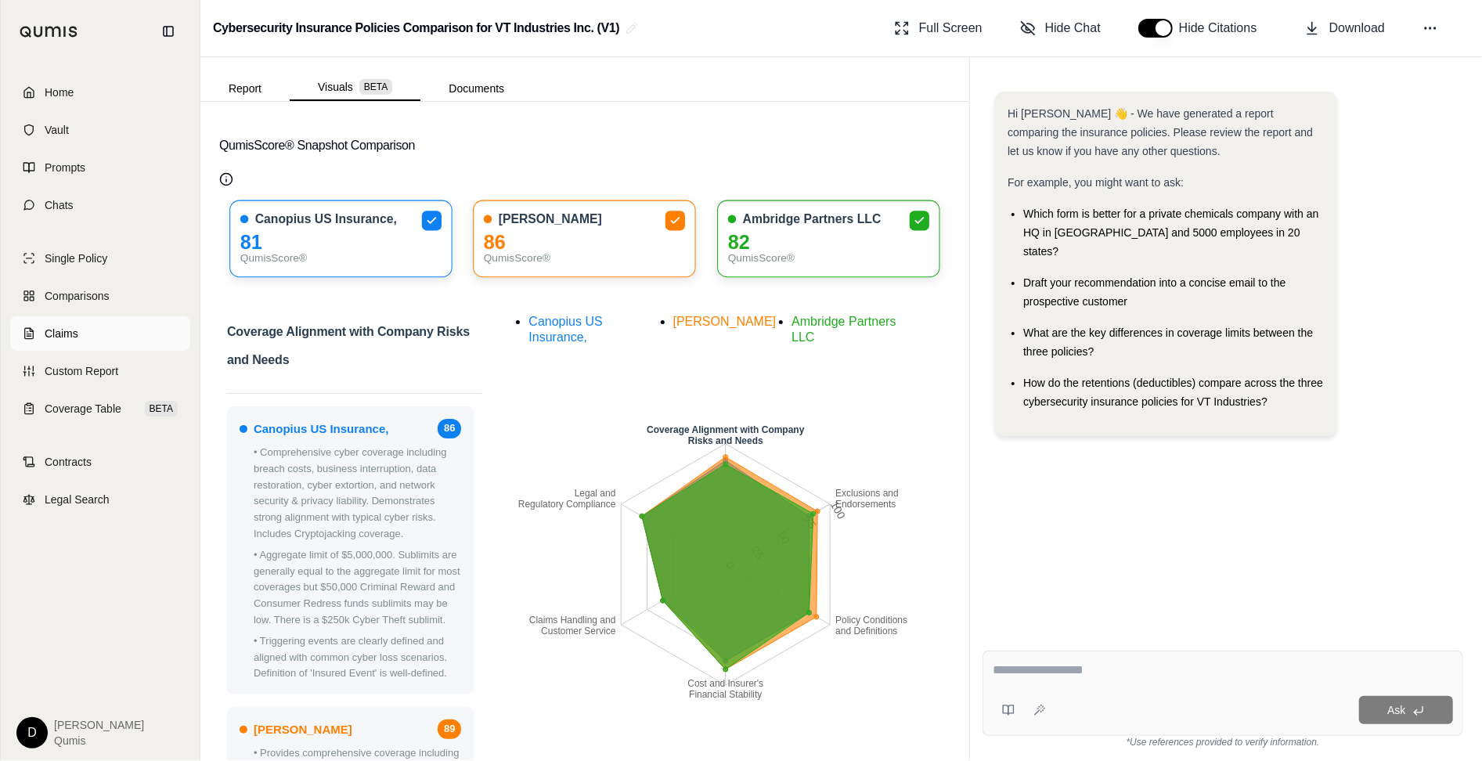
click at [142, 329] on link "Claims" at bounding box center [100, 333] width 180 height 34
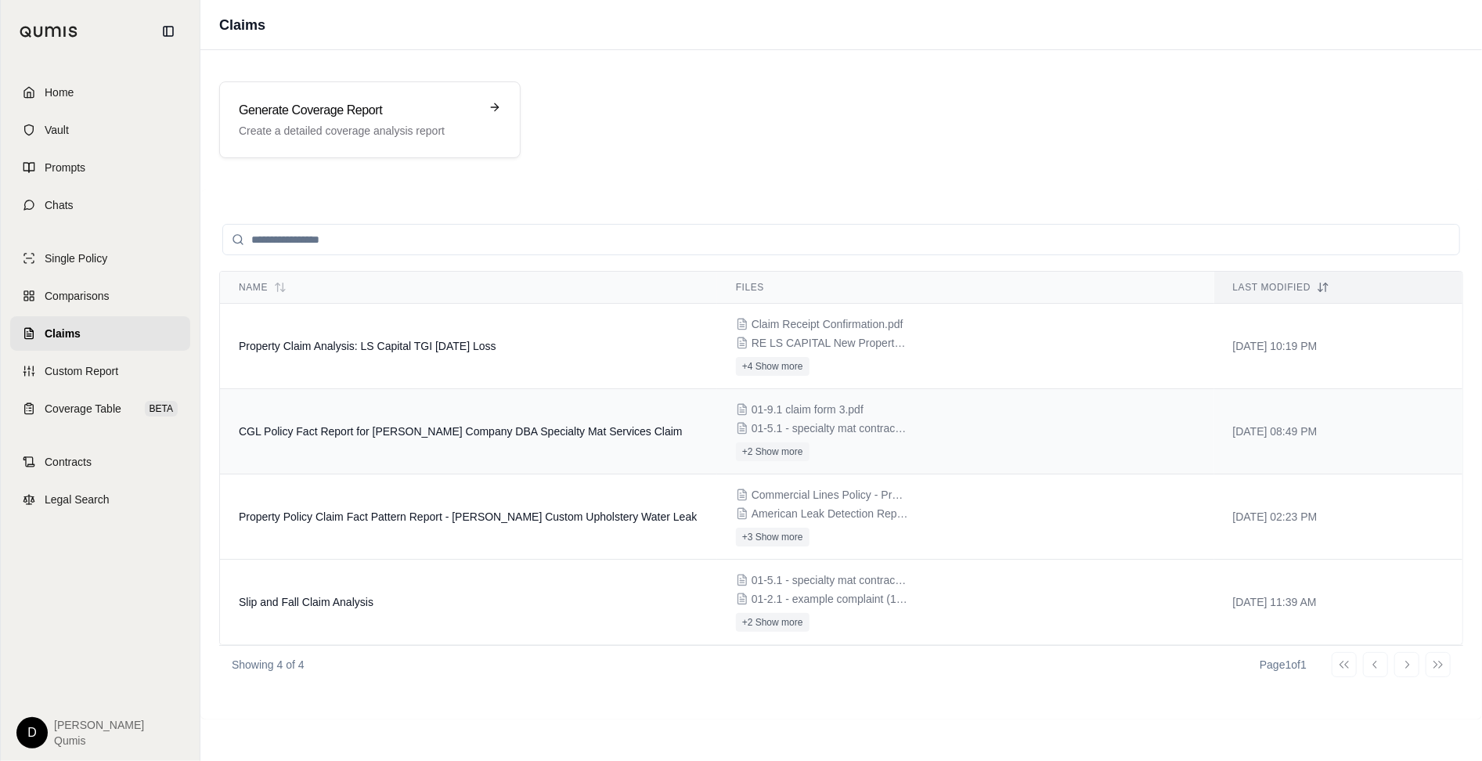
click at [437, 436] on td "CGL Policy Fact Report for [PERSON_NAME] Company DBA Specialty Mat Services Cla…" at bounding box center [468, 431] width 497 height 85
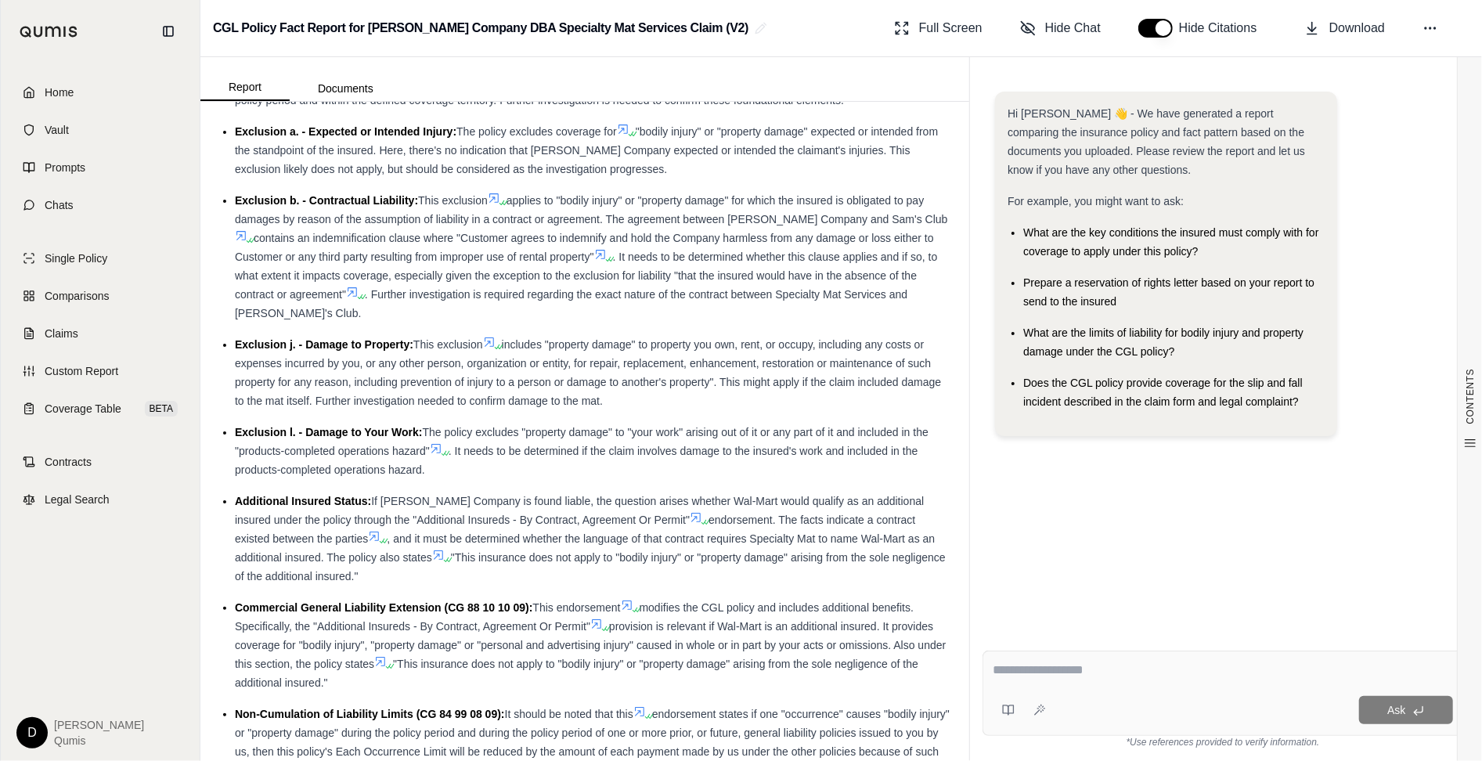
scroll to position [1284, 0]
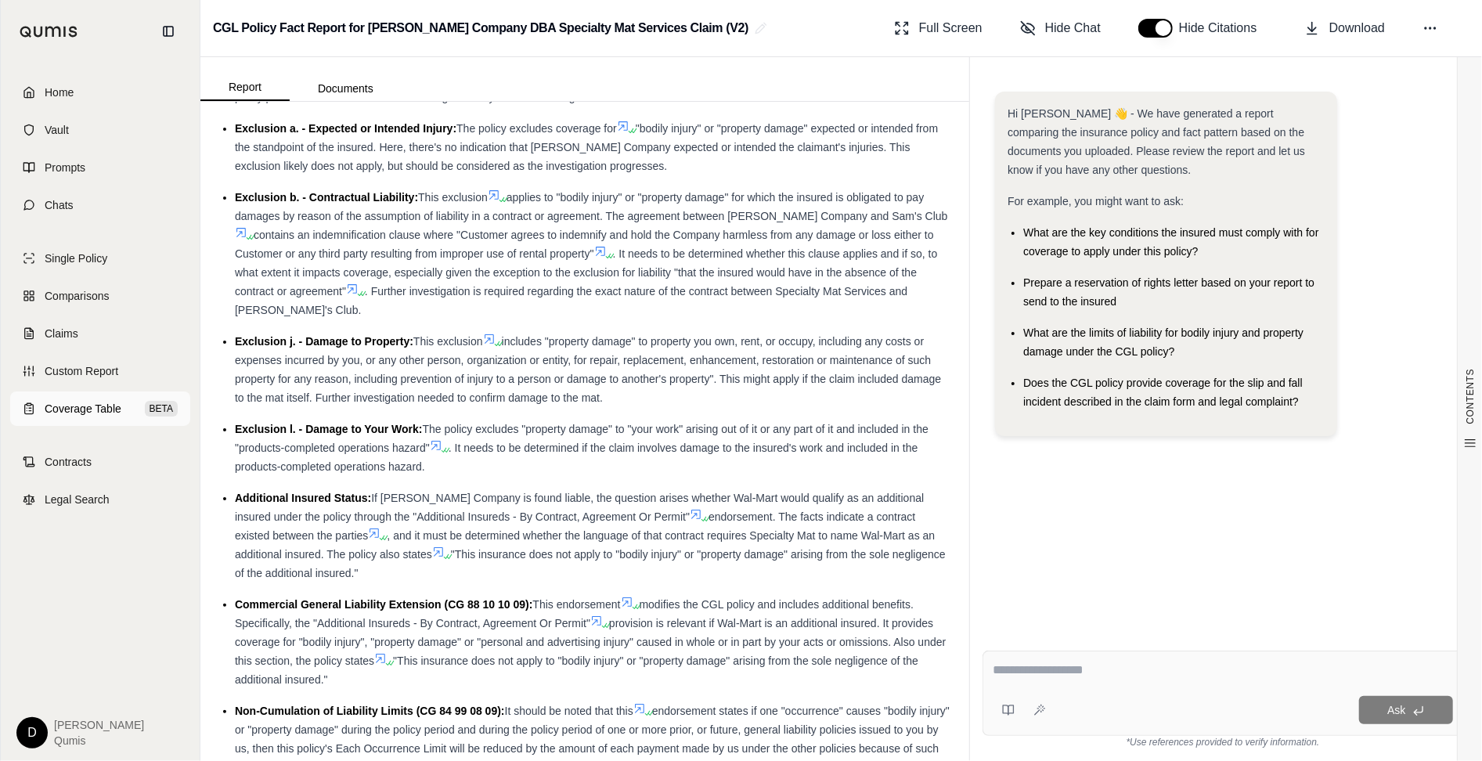
click at [123, 401] on link "Coverage Table BETA" at bounding box center [100, 408] width 180 height 34
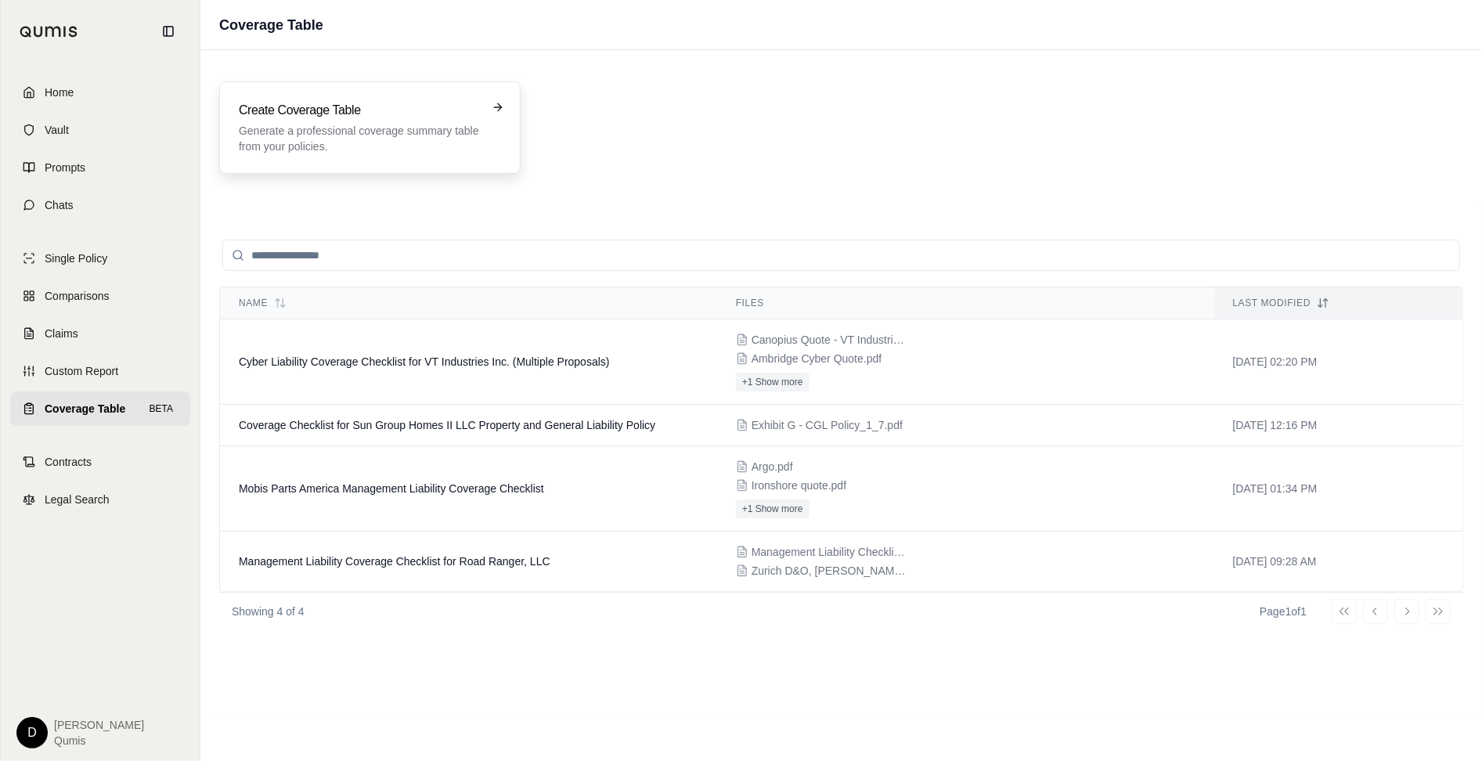
click at [335, 160] on div "Create Coverage Table Generate a professional coverage summary table from your …" at bounding box center [369, 127] width 301 height 92
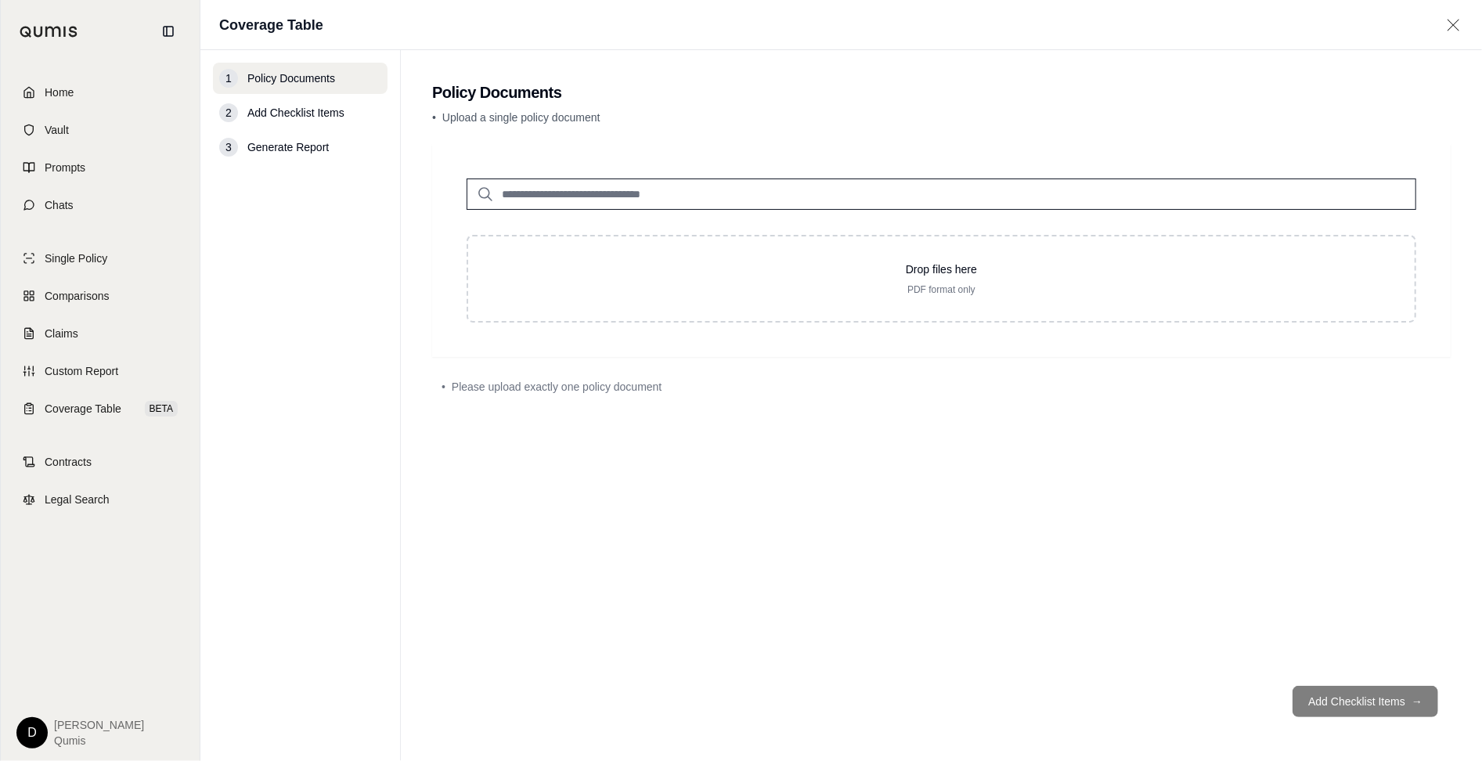
click at [546, 193] on input "search" at bounding box center [940, 193] width 949 height 31
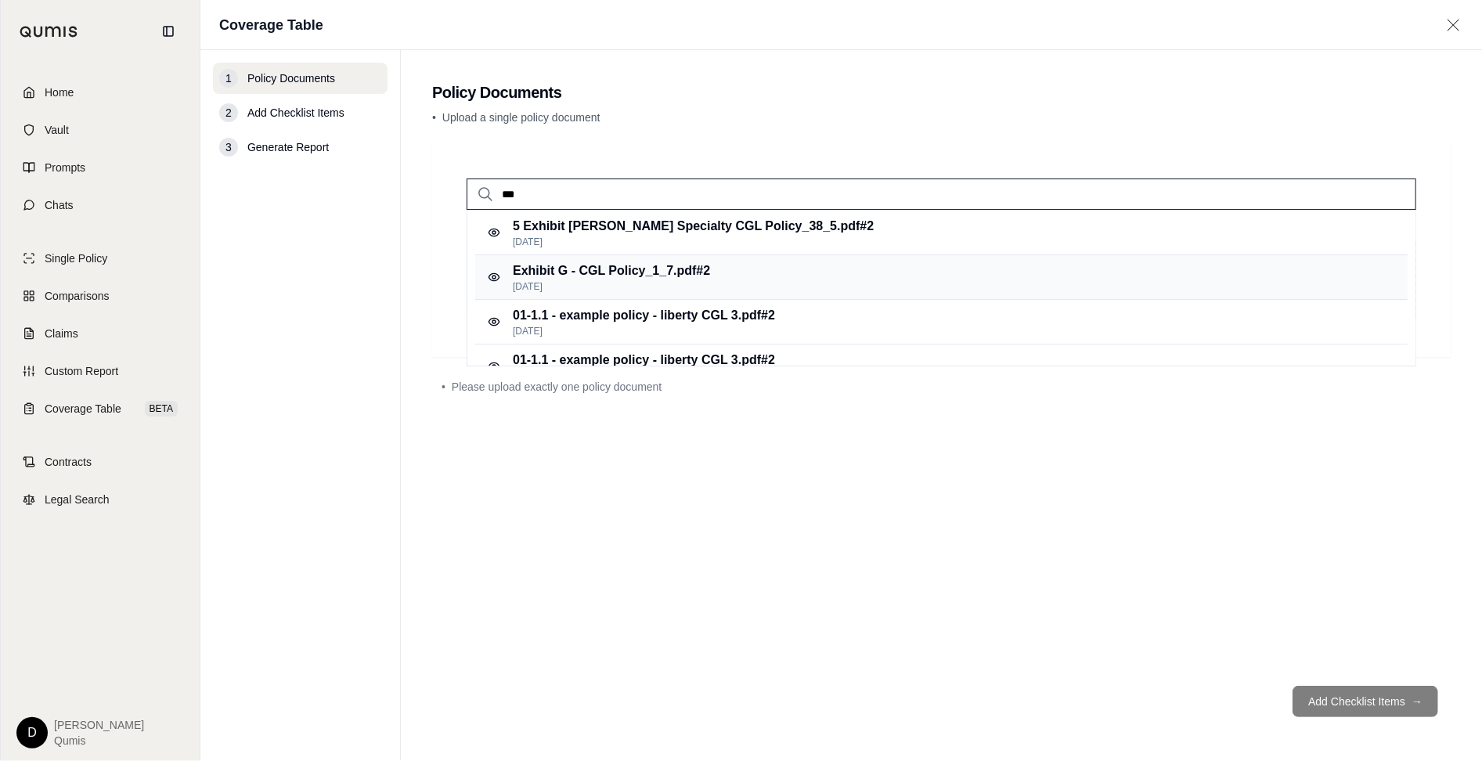
type input "***"
click at [642, 275] on p "Exhibit G - CGL Policy_1_7.pdf #2" at bounding box center [611, 270] width 197 height 19
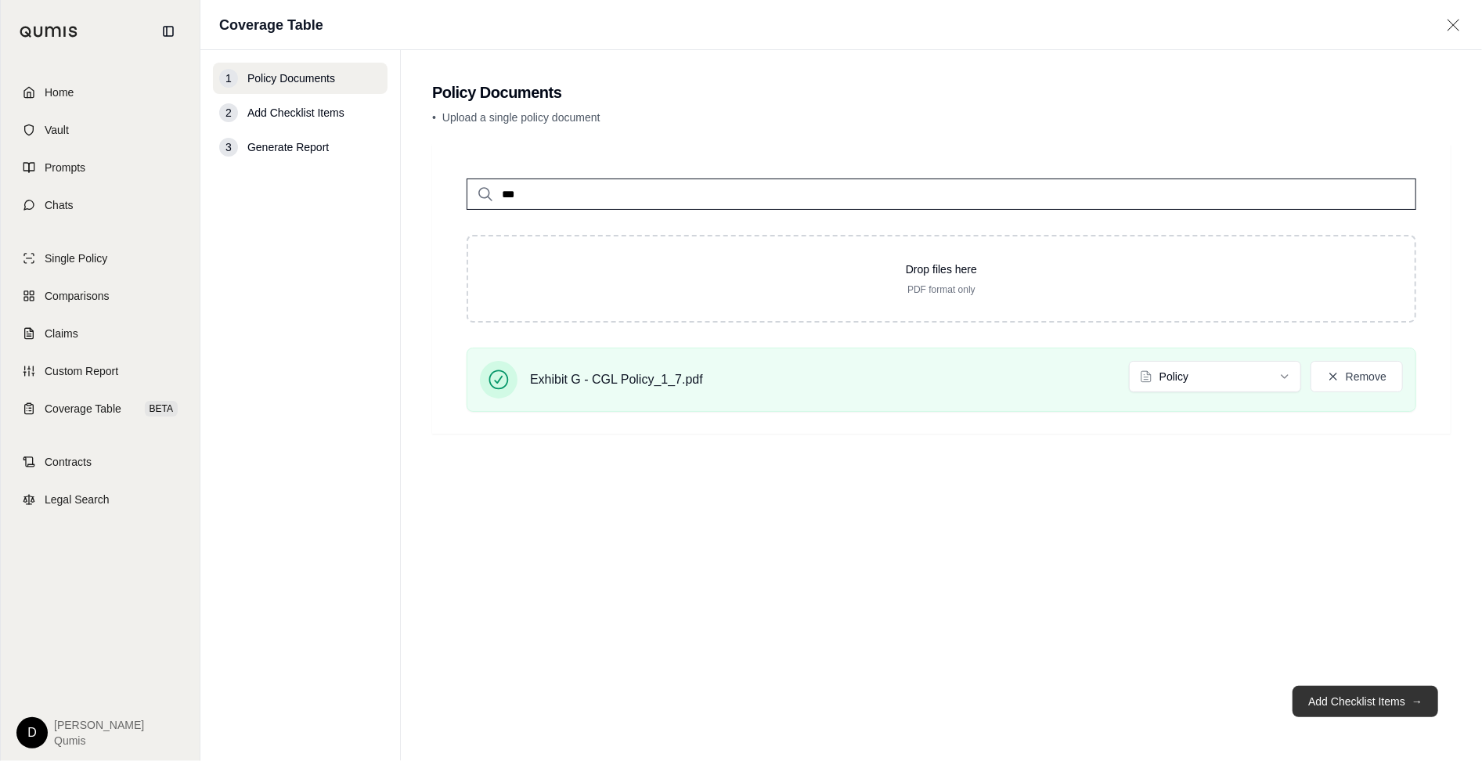
click at [1349, 668] on button "Add Checklist Items →" at bounding box center [1365, 701] width 146 height 31
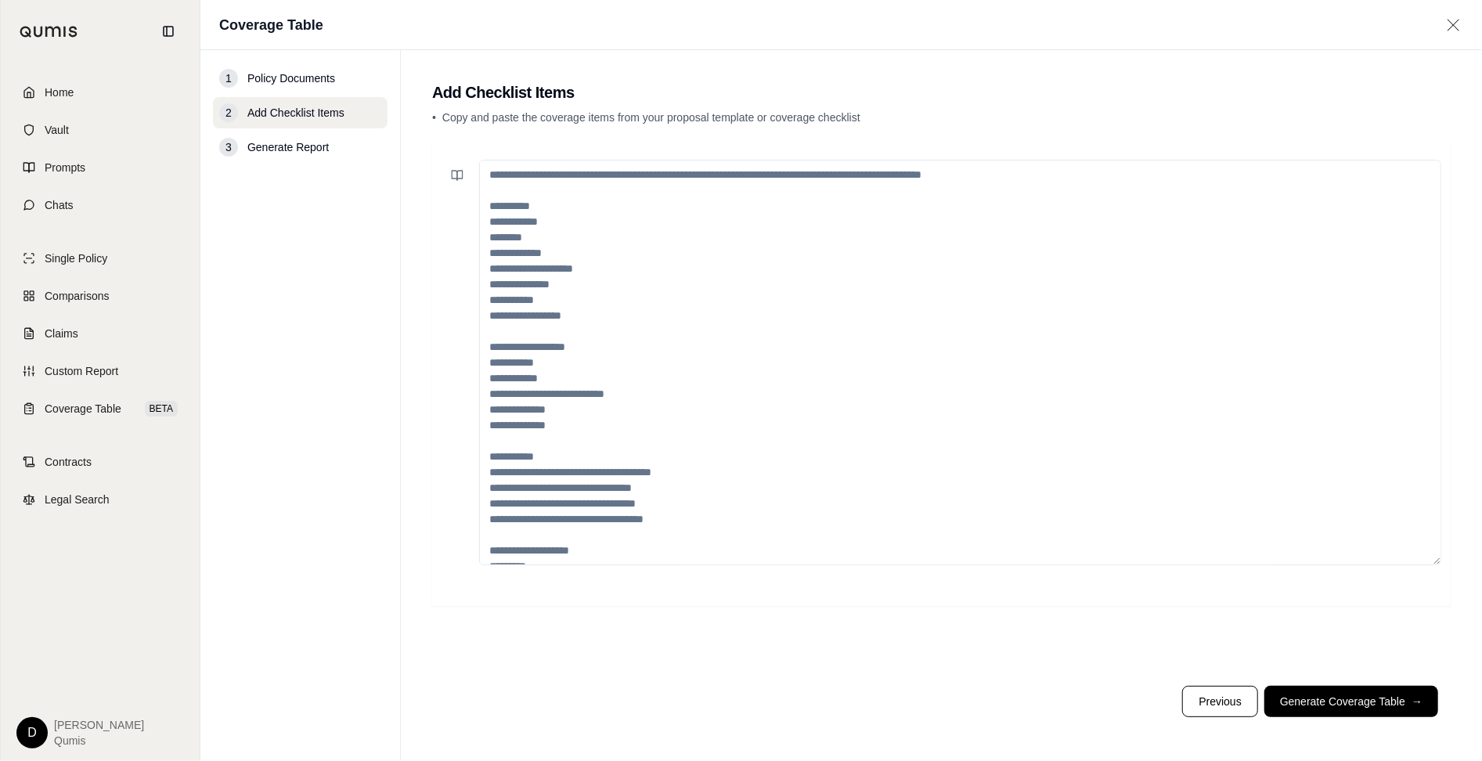
click at [734, 291] on textarea at bounding box center [960, 362] width 962 height 405
click at [452, 171] on icon at bounding box center [454, 175] width 5 height 9
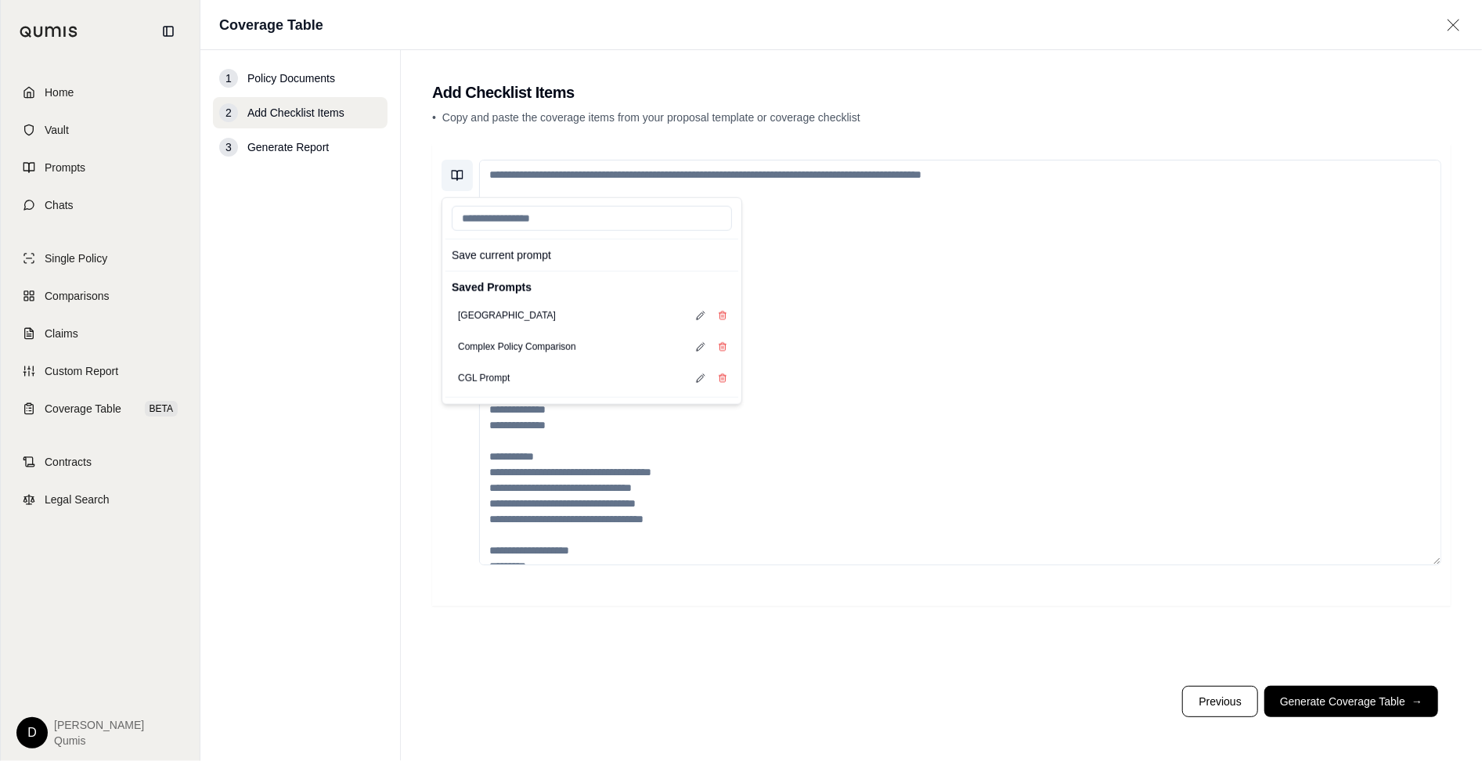
click at [452, 171] on icon at bounding box center [454, 175] width 5 height 9
click at [723, 254] on button "Save current prompt" at bounding box center [591, 255] width 293 height 25
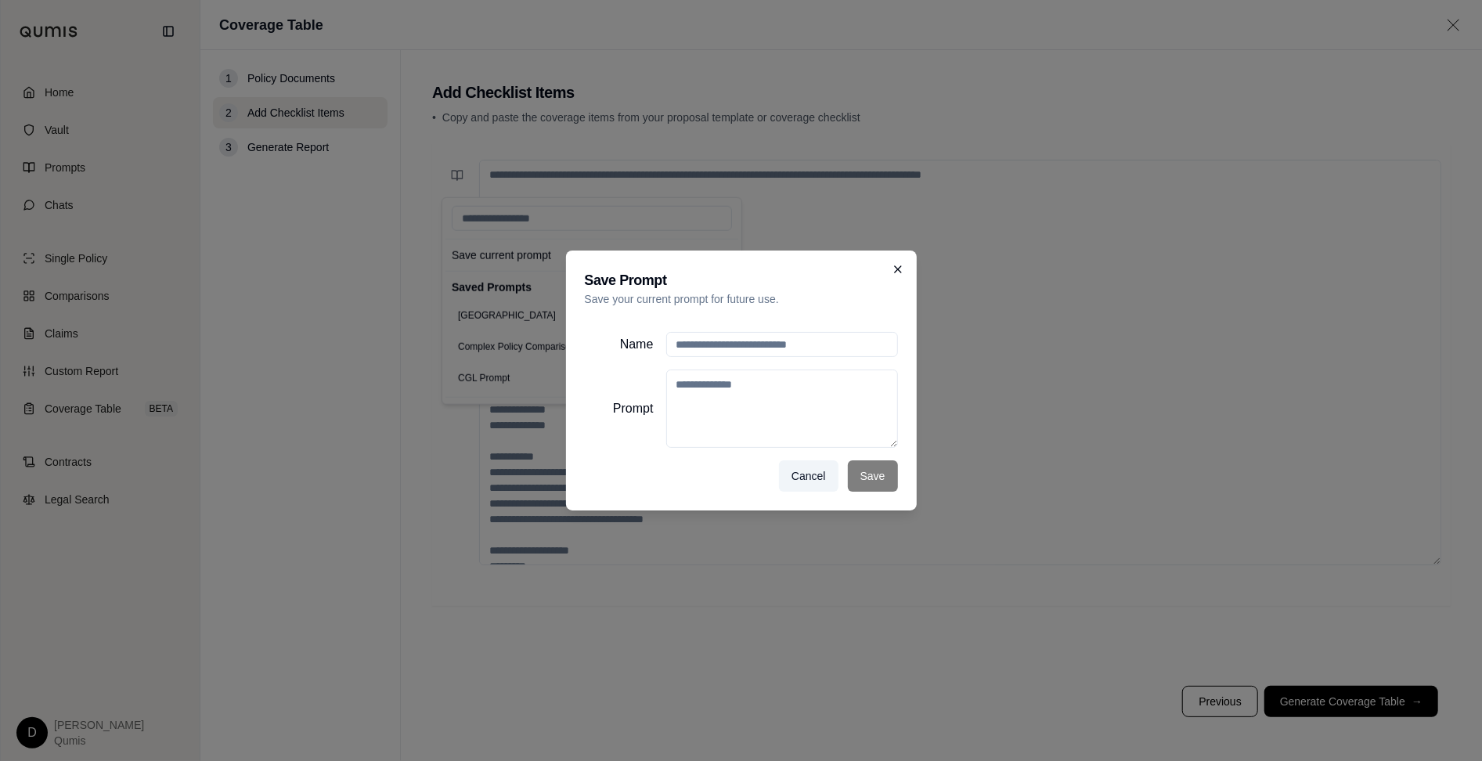
click at [897, 268] on icon at bounding box center [897, 269] width 13 height 13
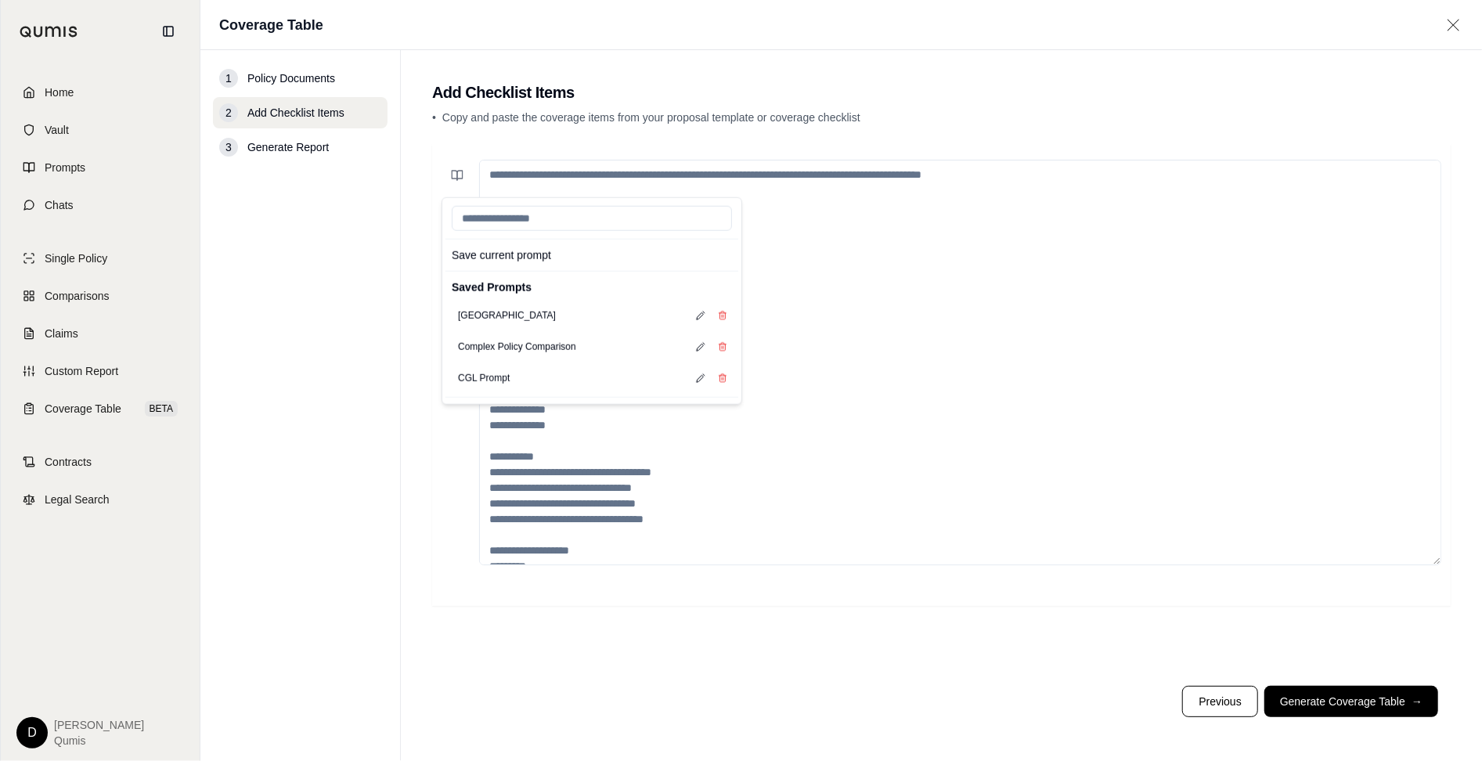
click at [1046, 336] on textarea at bounding box center [960, 362] width 962 height 405
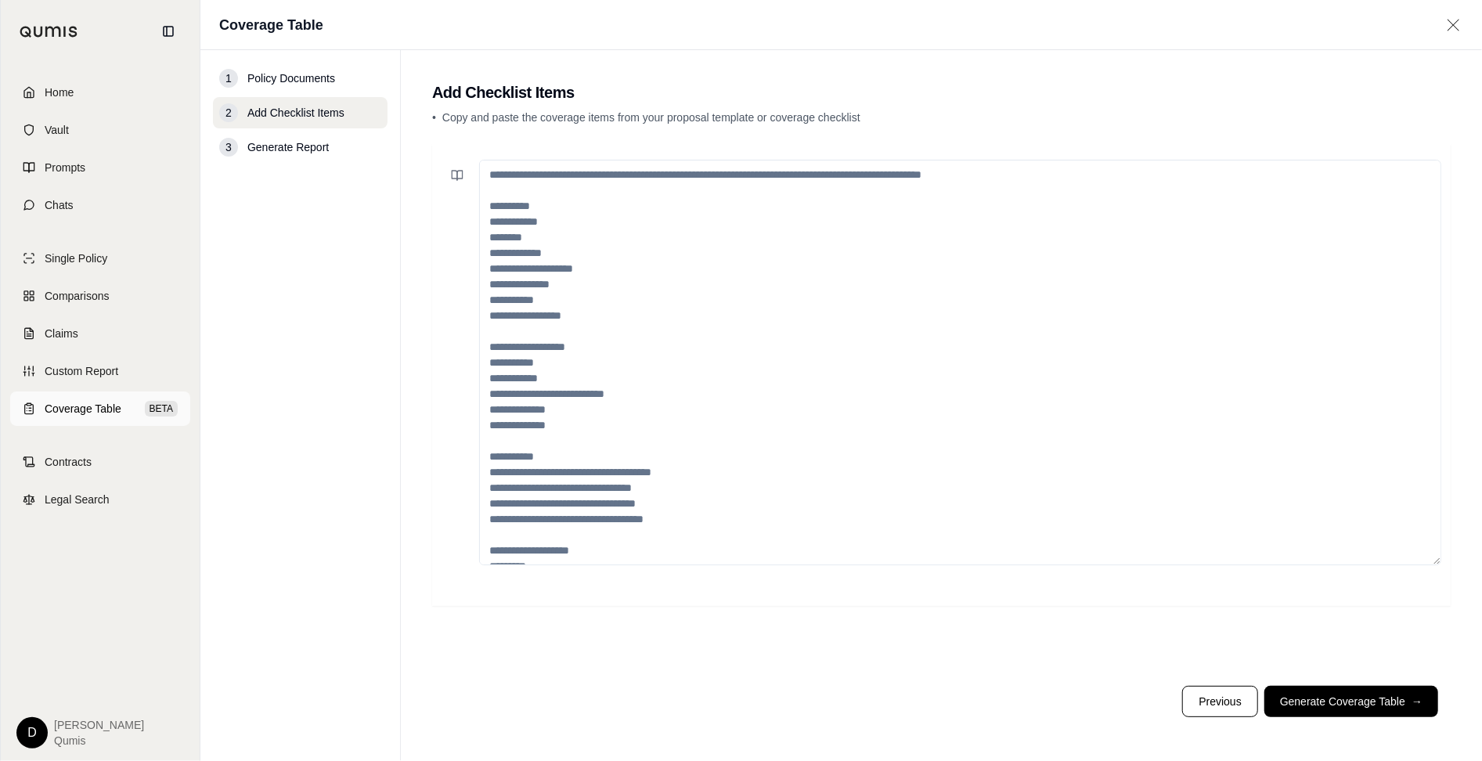
click at [91, 410] on span "Coverage Table" at bounding box center [83, 409] width 77 height 16
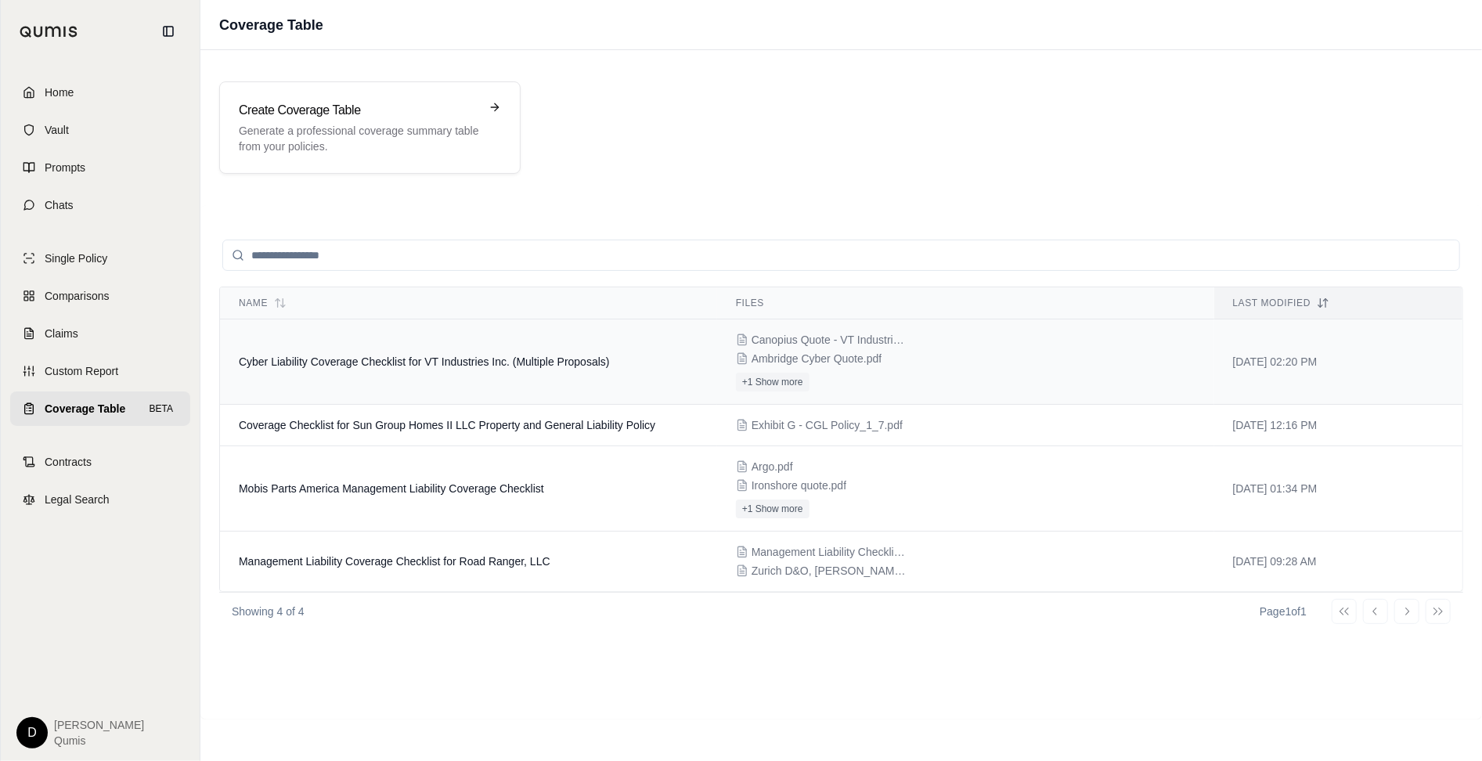
click at [427, 346] on td "Cyber Liability Coverage Checklist for VT Industries Inc. (Multiple Proposals)" at bounding box center [468, 361] width 497 height 85
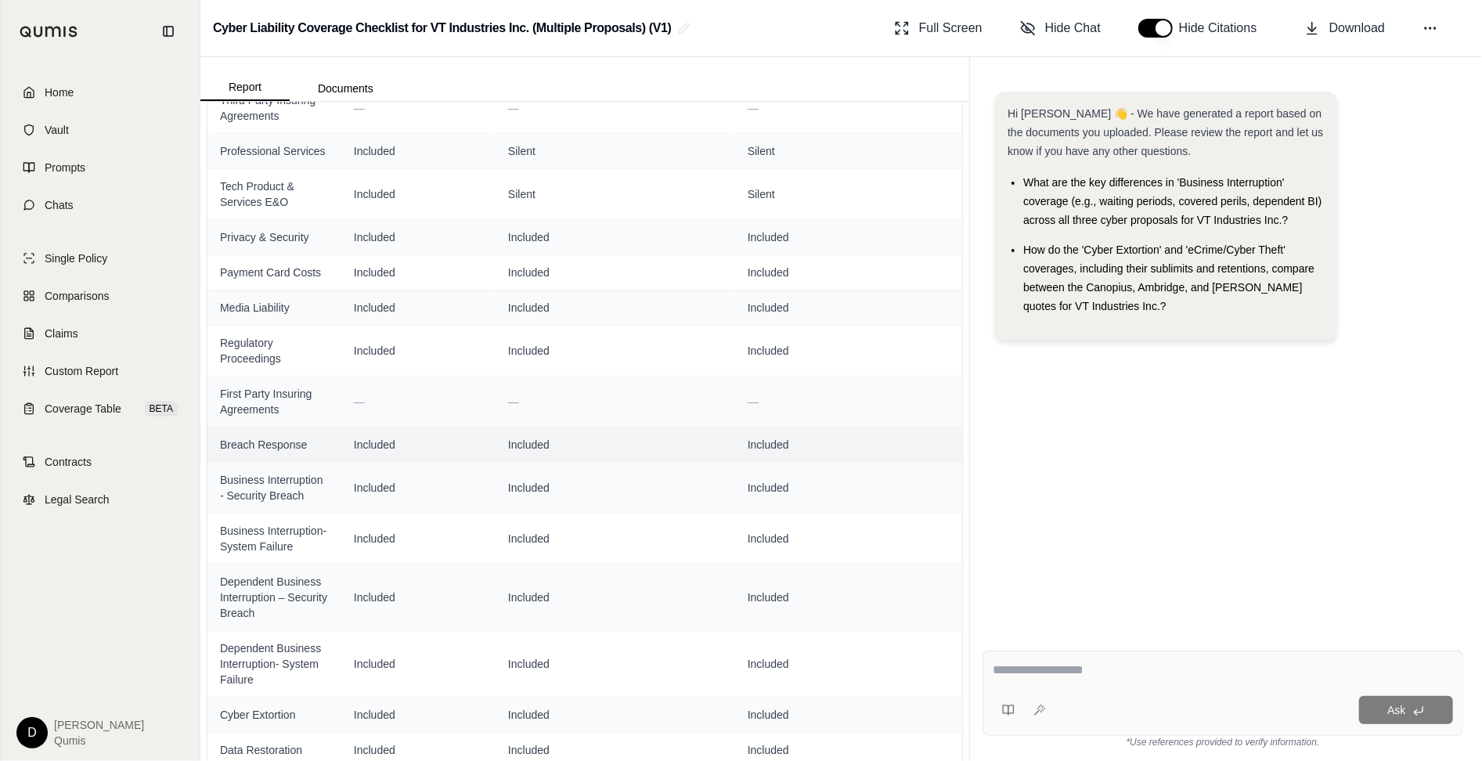
scroll to position [577, 0]
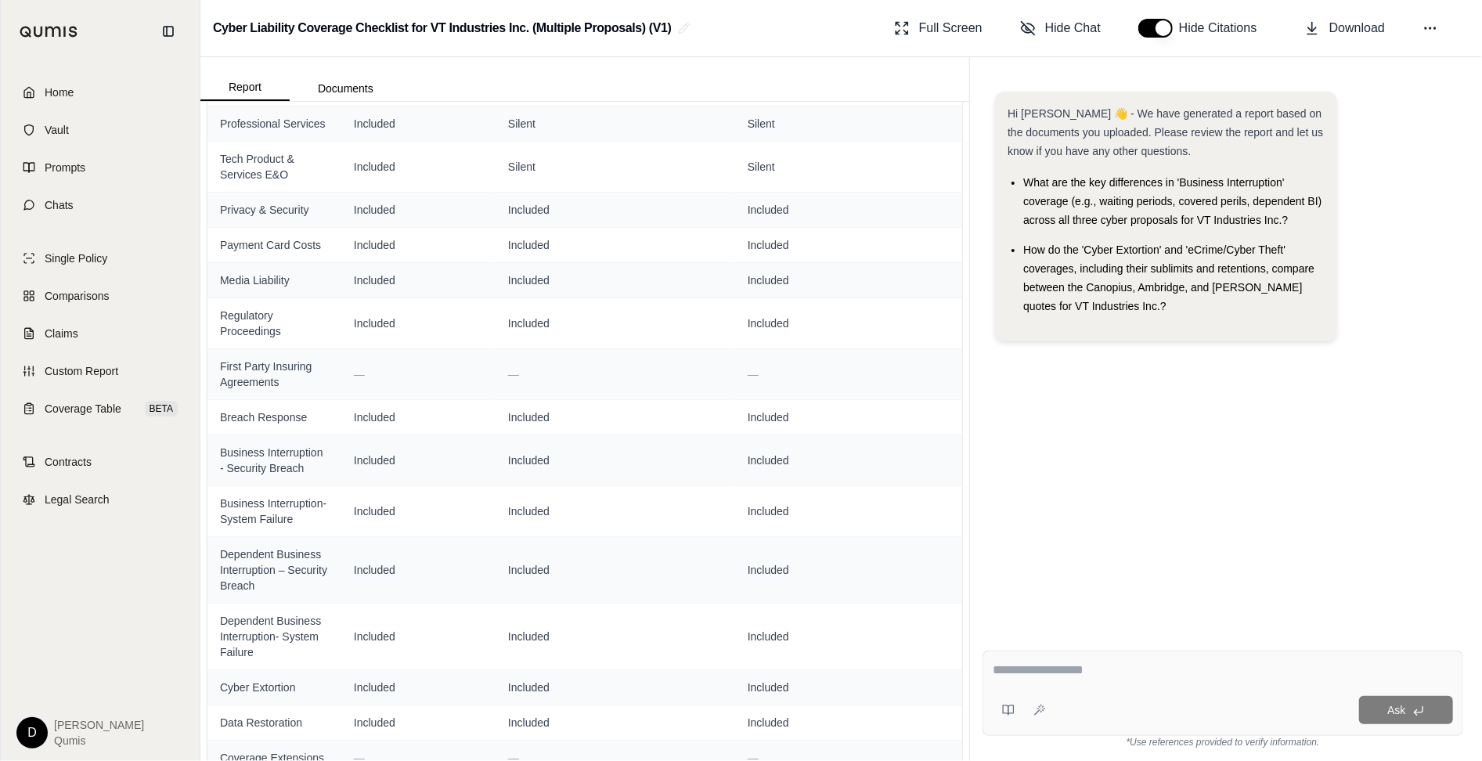
click at [1078, 668] on textarea at bounding box center [1222, 670] width 460 height 19
click at [105, 469] on link "Contracts" at bounding box center [100, 462] width 180 height 34
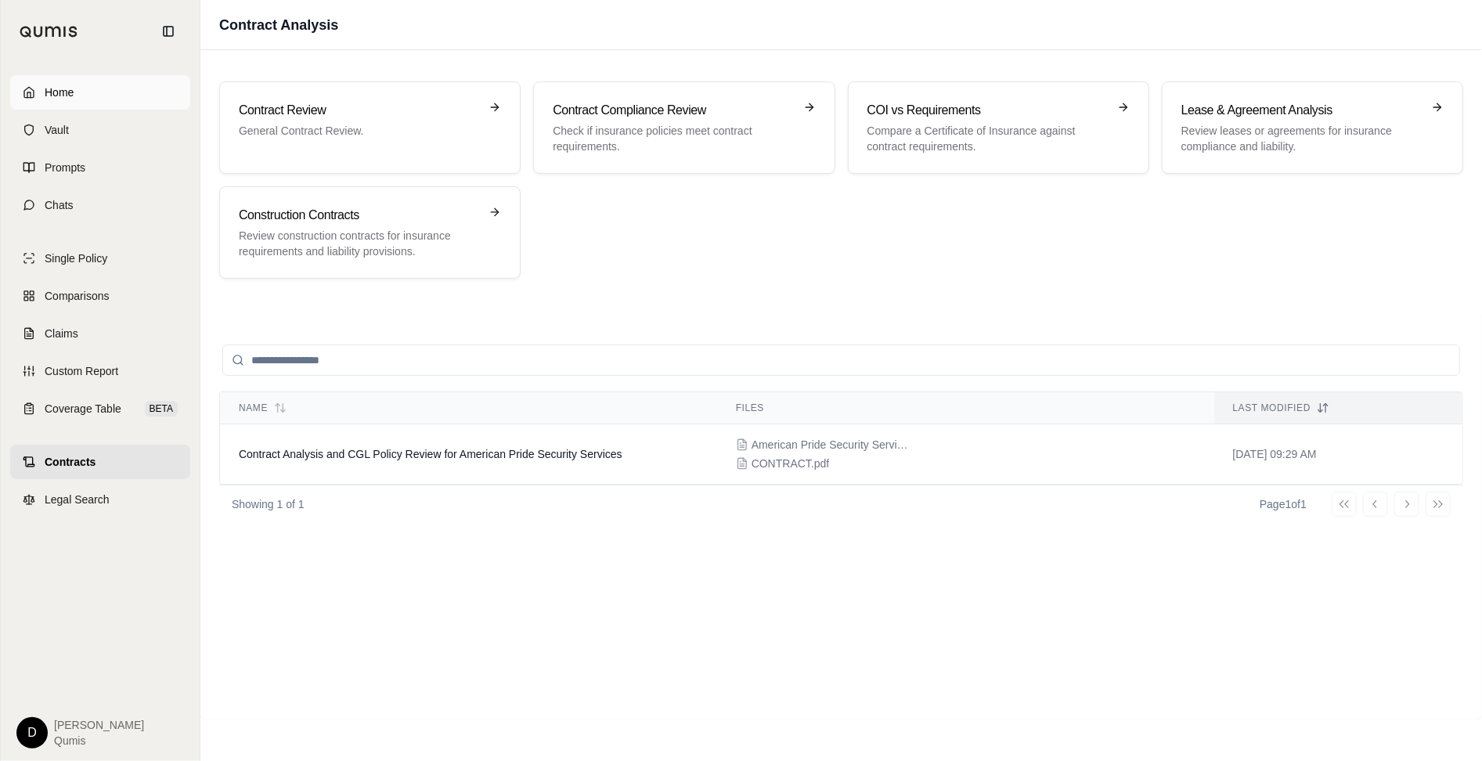
click at [130, 97] on link "Home" at bounding box center [100, 92] width 180 height 34
